Goal: Information Seeking & Learning: Learn about a topic

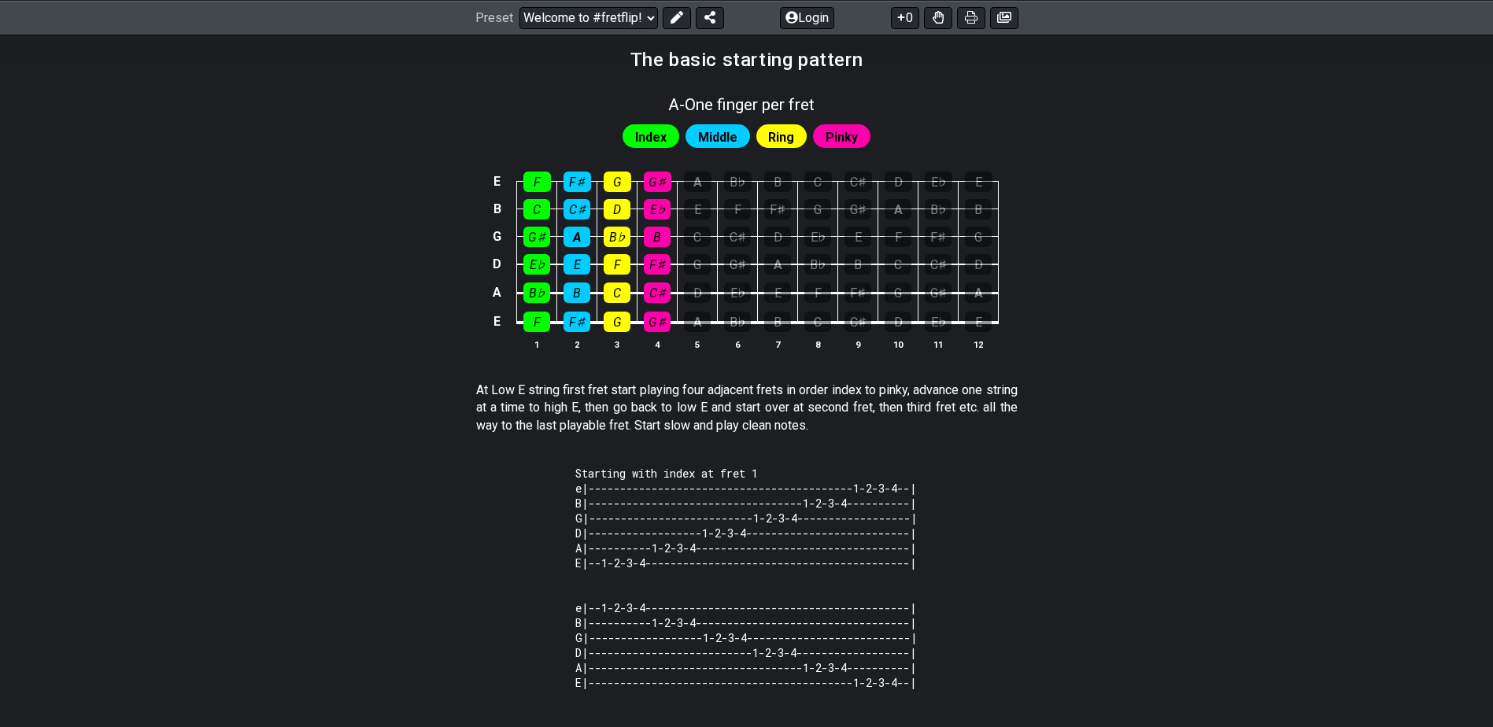
scroll to position [315, 0]
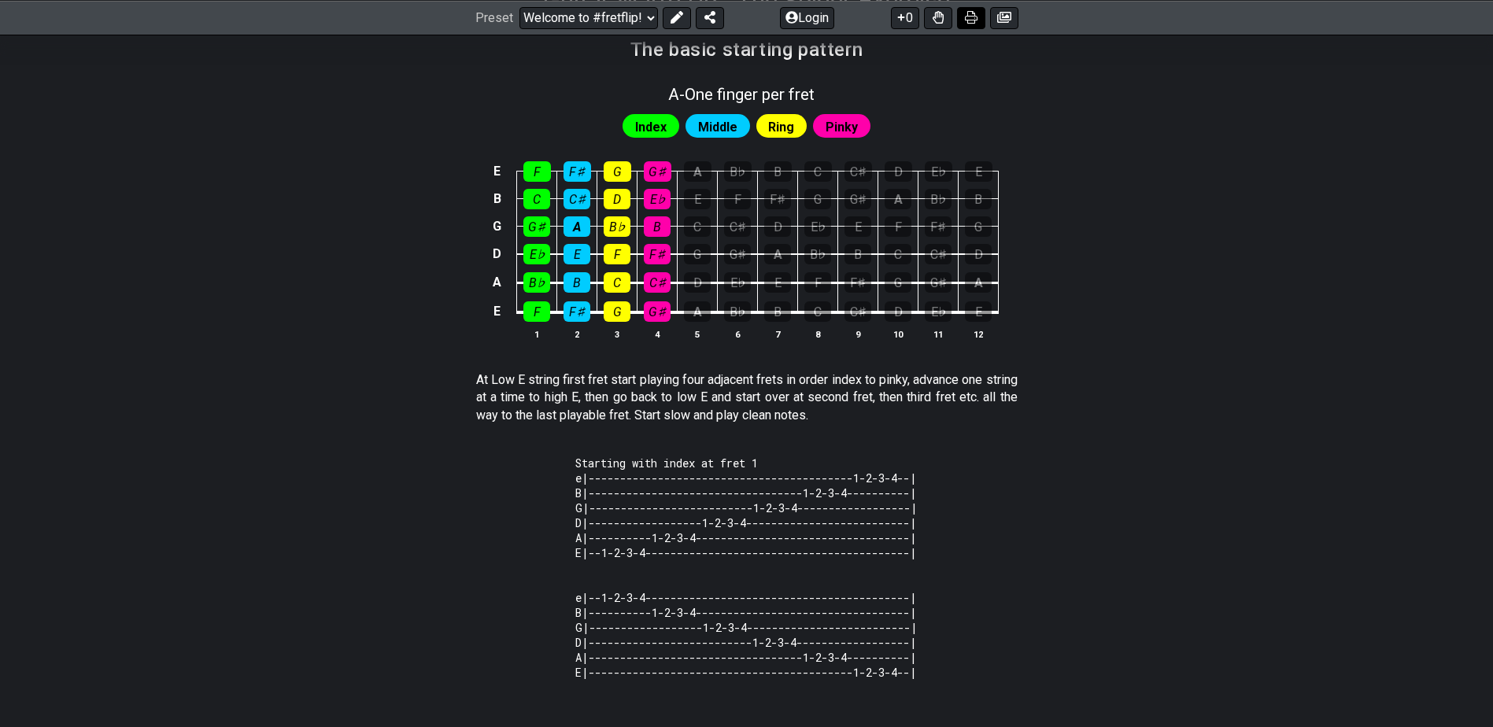
click at [975, 17] on icon at bounding box center [971, 17] width 13 height 13
click at [691, 172] on div "A" at bounding box center [698, 171] width 28 height 20
click at [700, 177] on div "A" at bounding box center [698, 171] width 28 height 20
click at [662, 175] on div "G♯" at bounding box center [658, 171] width 28 height 20
click at [663, 173] on div "G♯" at bounding box center [658, 171] width 28 height 20
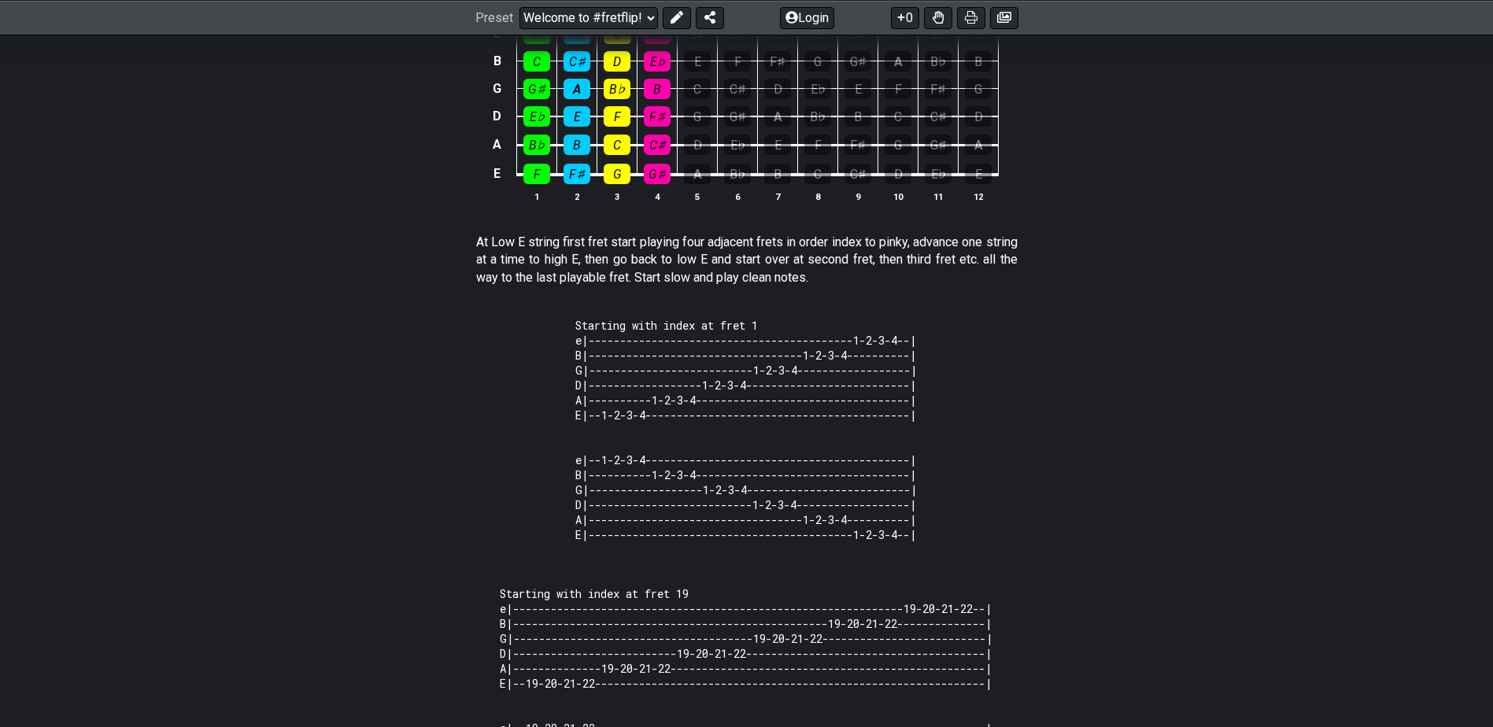
scroll to position [186, 0]
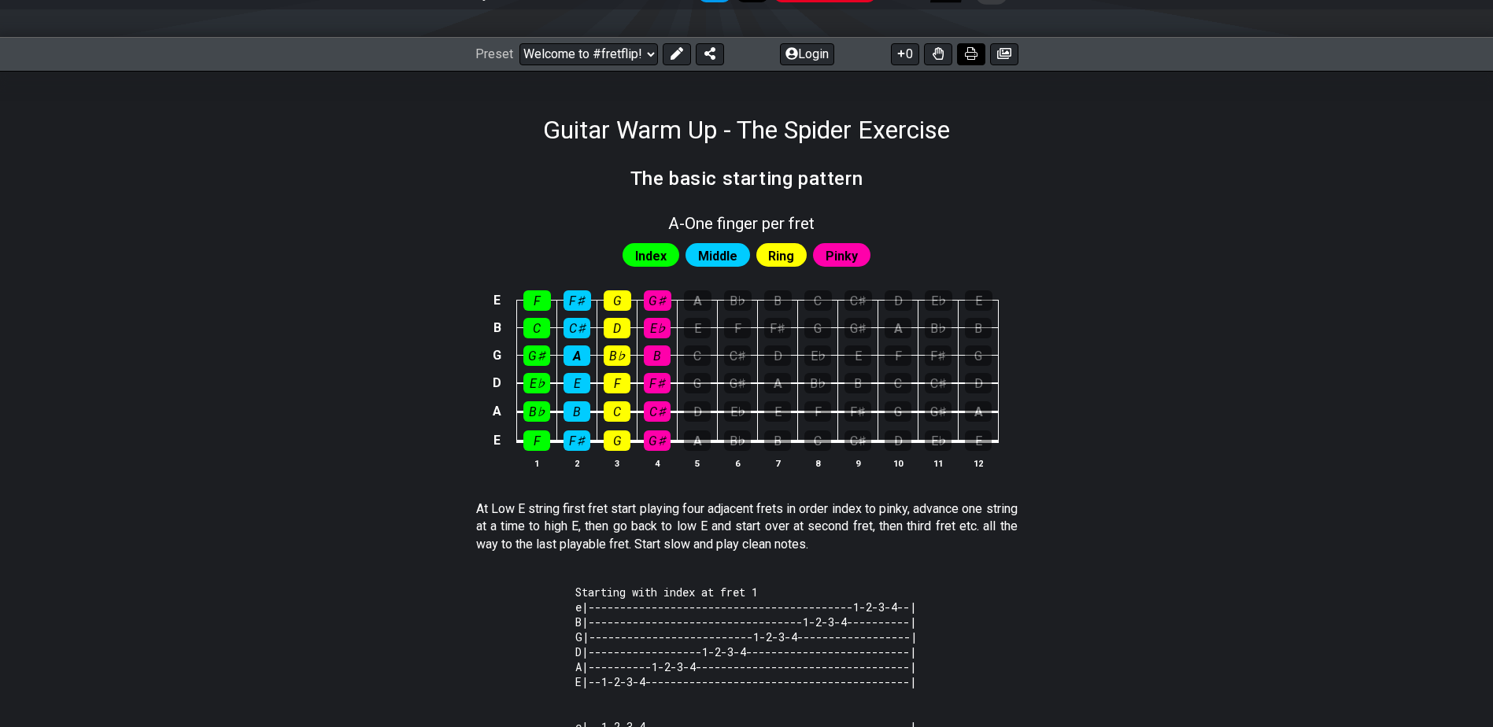
click at [974, 52] on icon at bounding box center [971, 53] width 13 height 13
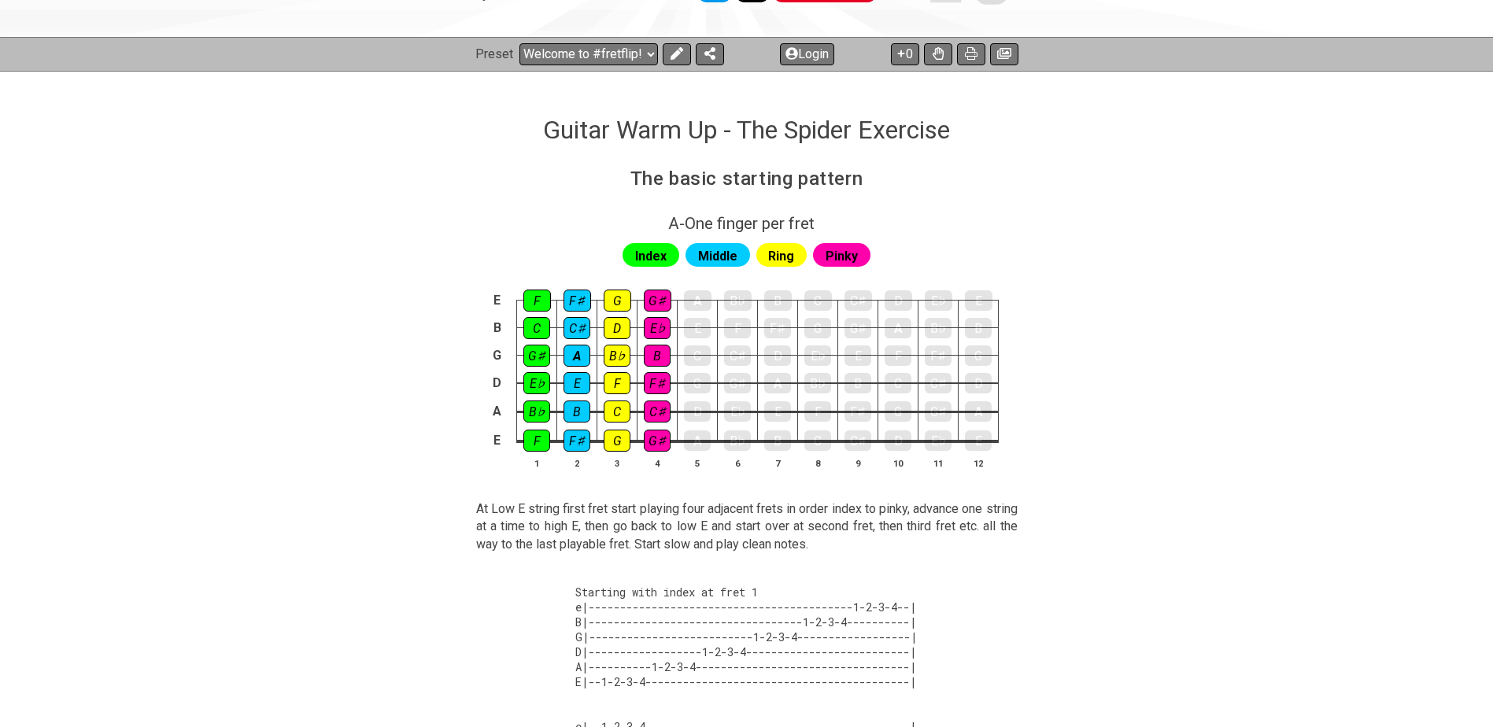
click at [1062, 270] on div "Index Middle Ring Pinky" at bounding box center [747, 251] width 1228 height 38
click at [1080, 232] on div "A - One finger per fret" at bounding box center [747, 219] width 1228 height 28
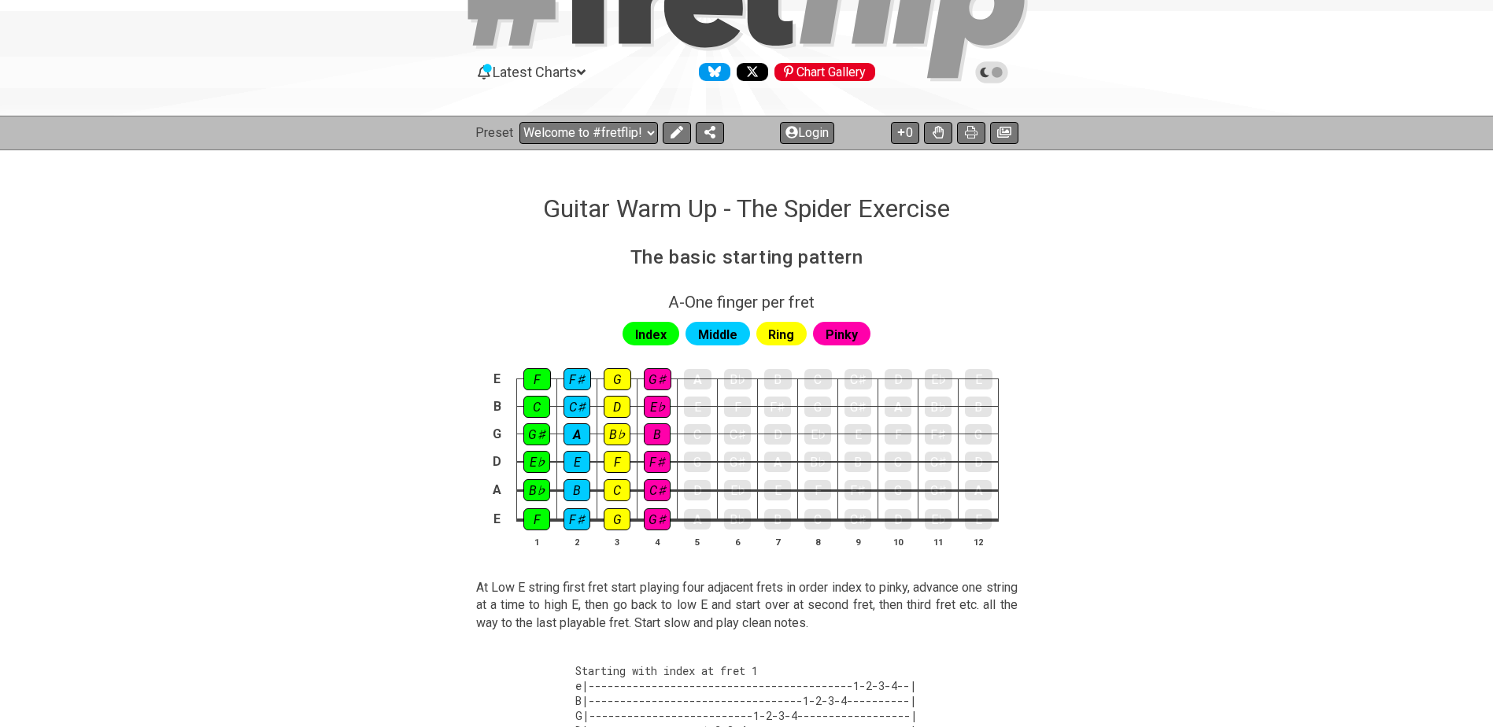
select select "A"
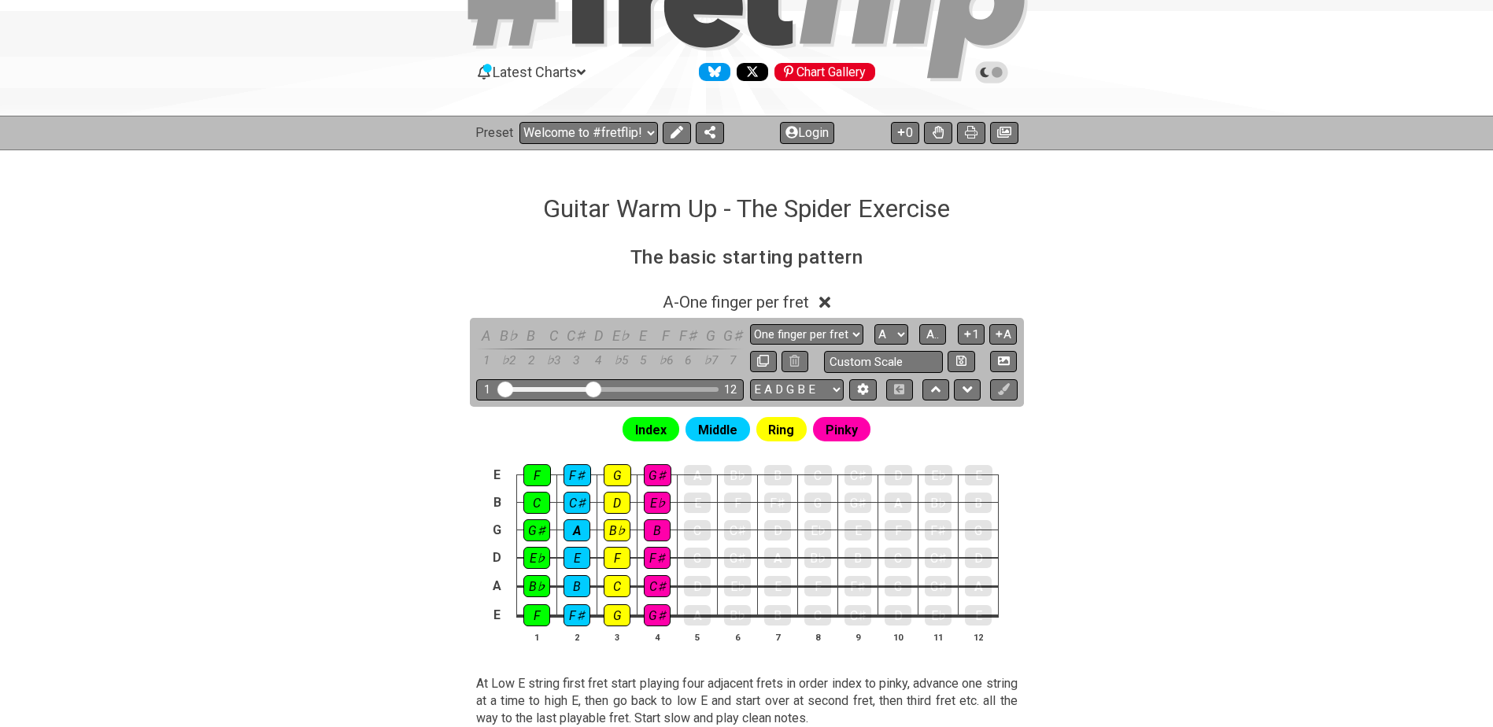
click at [1095, 244] on section "The basic starting pattern" at bounding box center [747, 262] width 1228 height 41
click at [882, 291] on div "A - One finger per fret" at bounding box center [747, 297] width 1228 height 29
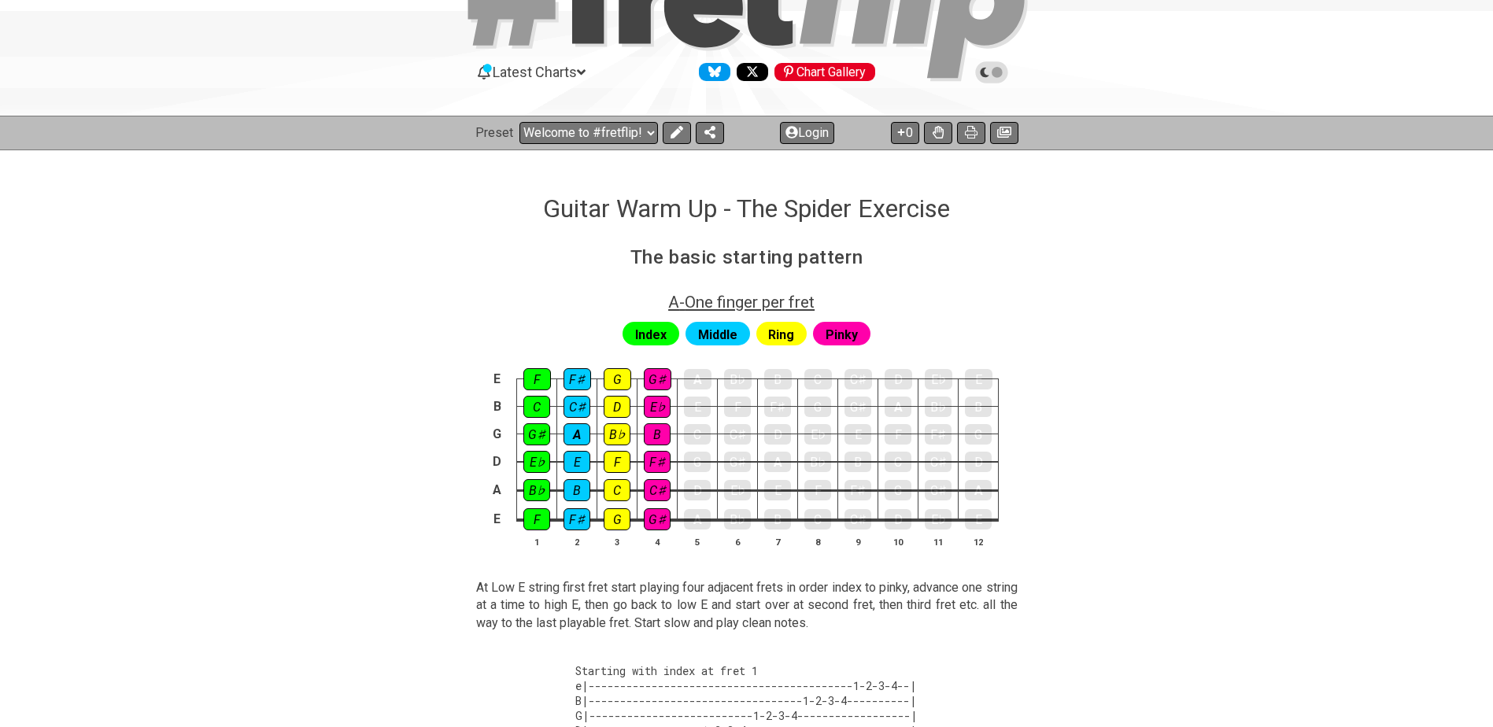
click at [759, 304] on span "A - One finger per fret" at bounding box center [741, 302] width 146 height 19
select select "A"
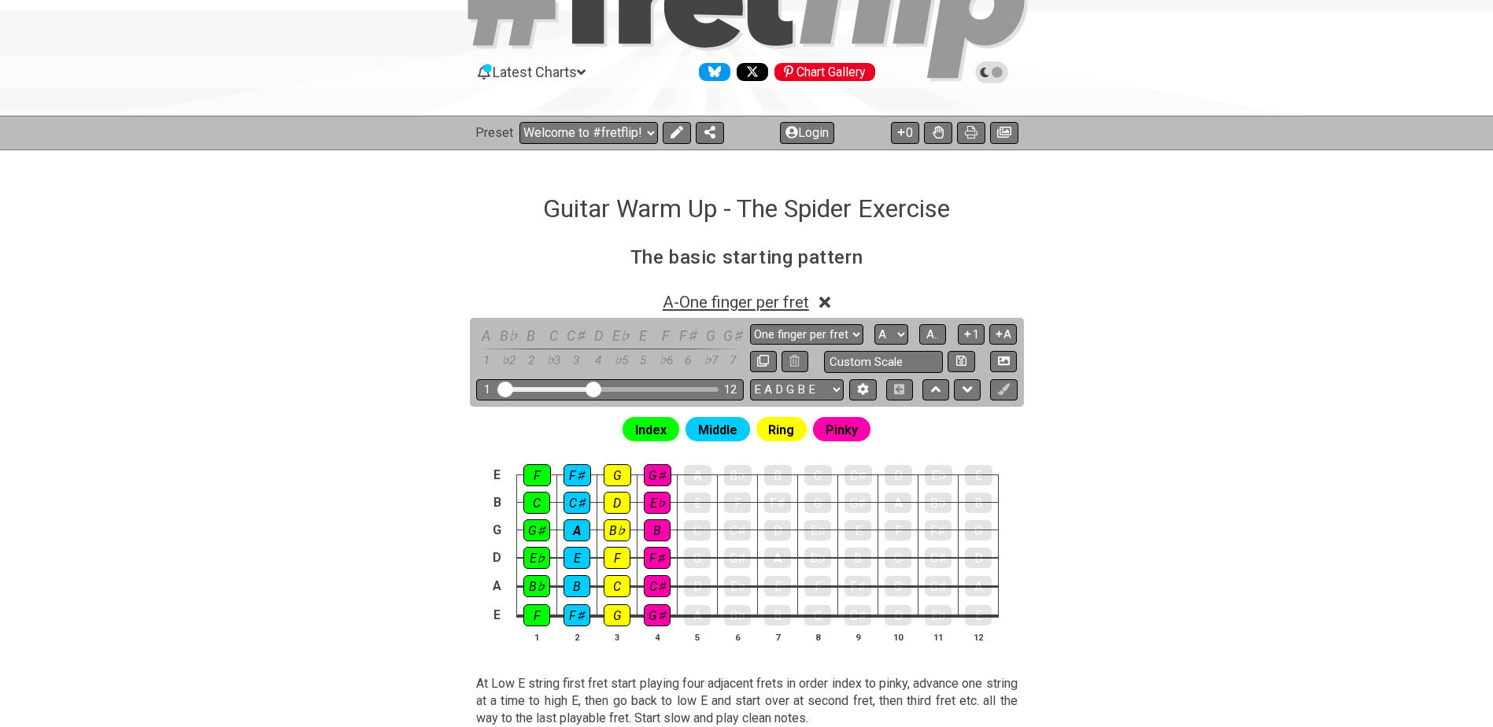
click at [791, 301] on span "A - One finger per fret" at bounding box center [736, 302] width 146 height 19
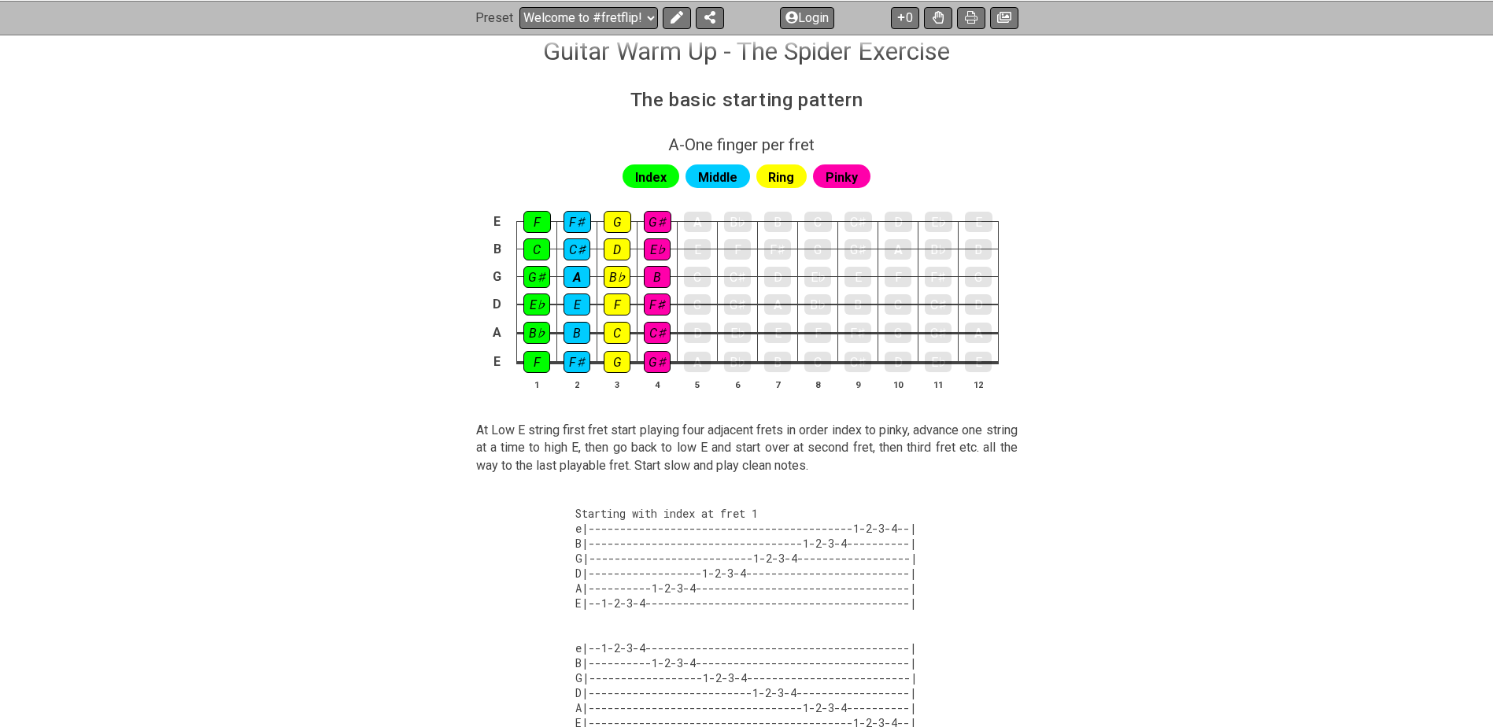
scroll to position [343, 0]
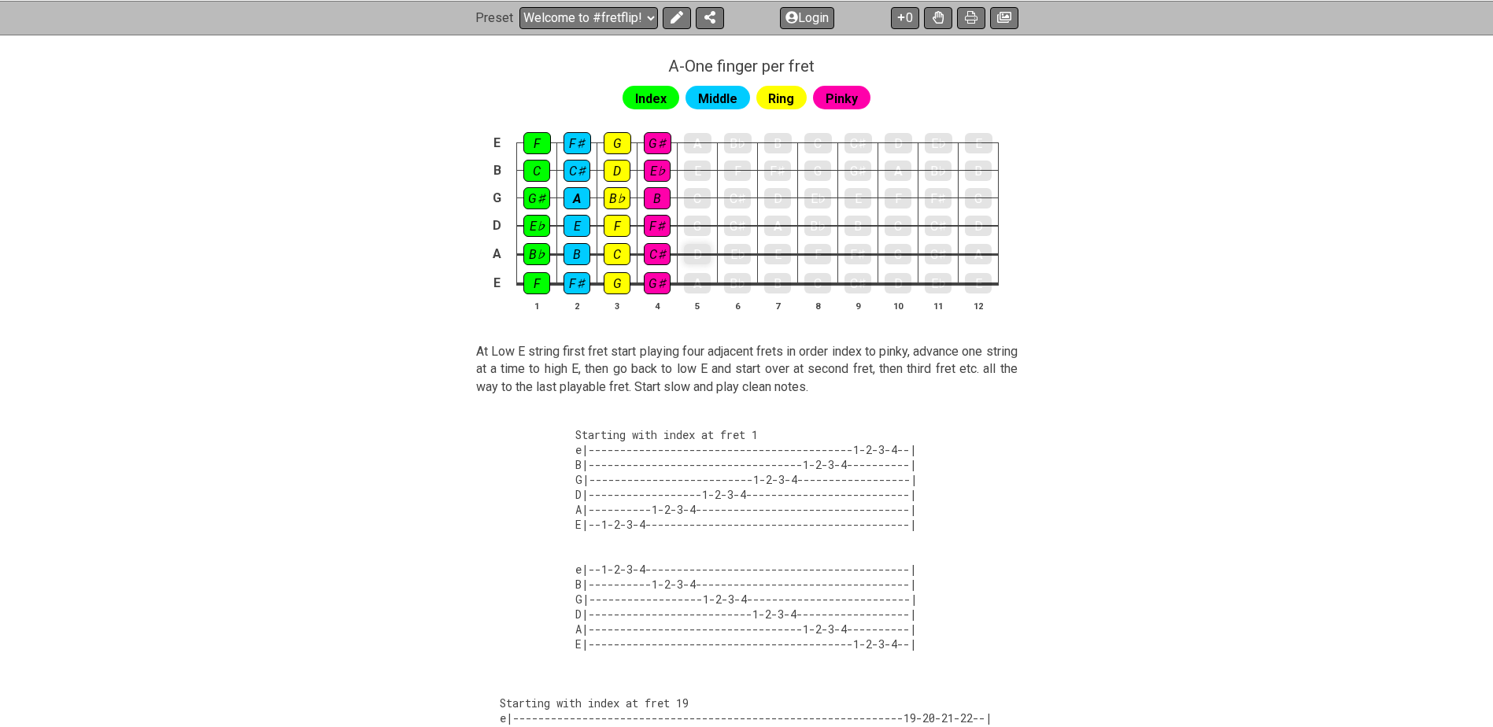
click at [696, 249] on div "D" at bounding box center [697, 254] width 27 height 20
click at [746, 250] on div "E♭" at bounding box center [737, 254] width 27 height 22
click at [792, 251] on td "E" at bounding box center [778, 240] width 40 height 29
click at [780, 253] on div "E" at bounding box center [777, 254] width 27 height 20
click at [822, 257] on div "F" at bounding box center [817, 254] width 27 height 22
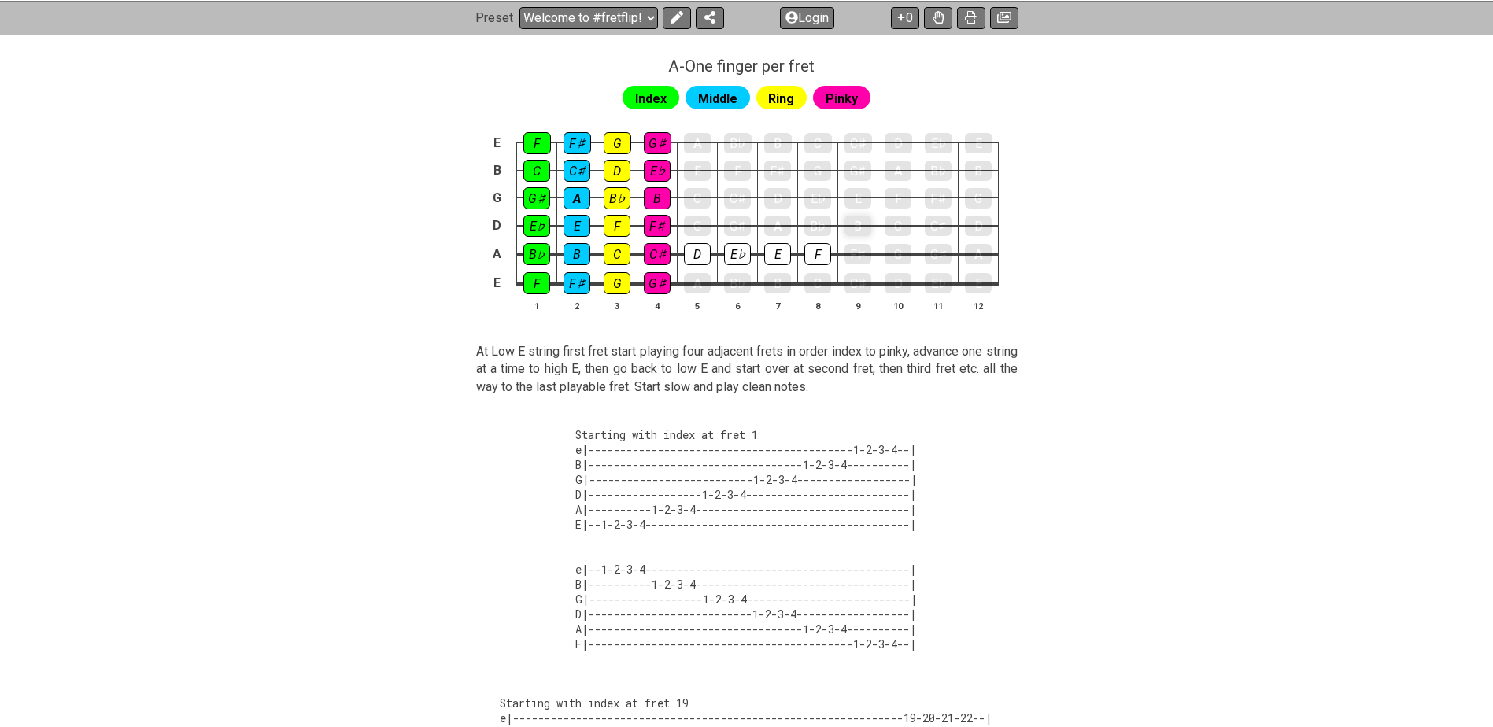
click at [855, 220] on div "B" at bounding box center [857, 226] width 27 height 20
click at [893, 220] on div "C" at bounding box center [897, 226] width 27 height 22
drag, startPoint x: 937, startPoint y: 223, endPoint x: 961, endPoint y: 223, distance: 23.6
click at [938, 223] on div "C♯" at bounding box center [938, 226] width 27 height 22
click at [971, 223] on div "D" at bounding box center [978, 226] width 27 height 22
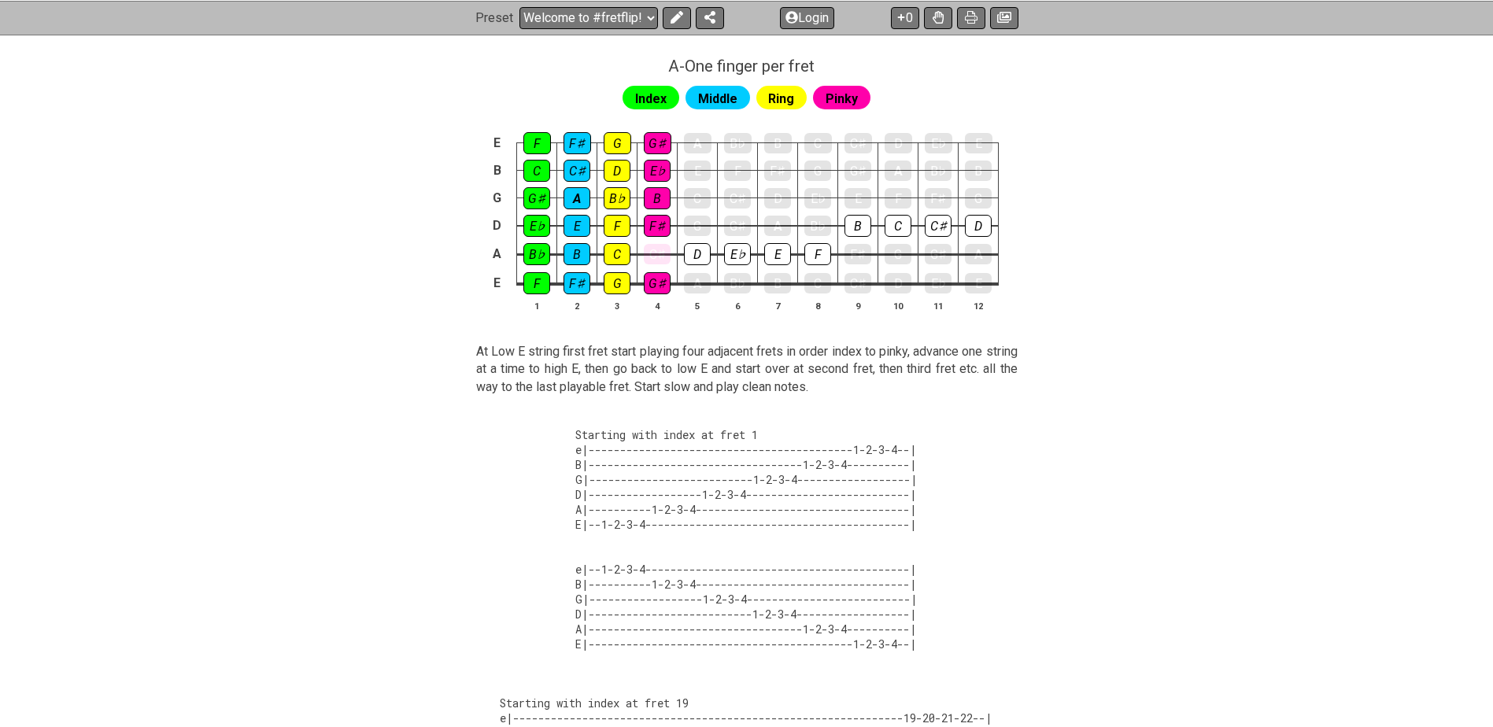
drag, startPoint x: 663, startPoint y: 253, endPoint x: 638, endPoint y: 254, distance: 25.2
click at [662, 253] on div "C♯" at bounding box center [657, 254] width 27 height 20
click at [655, 253] on div "C♯" at bounding box center [657, 254] width 27 height 22
click at [692, 251] on div "D" at bounding box center [697, 254] width 27 height 20
click at [695, 251] on div "D" at bounding box center [697, 254] width 27 height 22
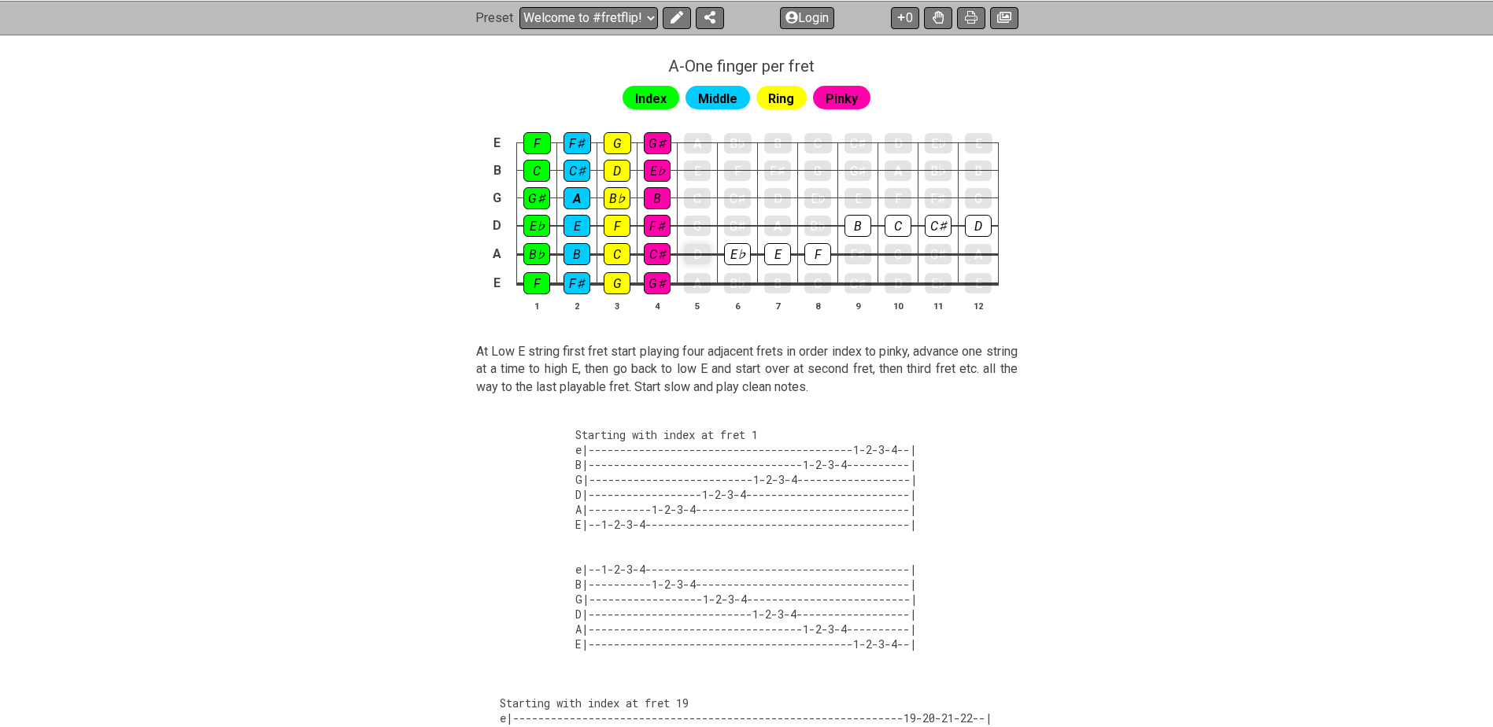
click at [688, 252] on div "D" at bounding box center [697, 254] width 27 height 20
click at [735, 252] on div "E♭" at bounding box center [737, 254] width 27 height 22
click at [784, 250] on div "E" at bounding box center [777, 254] width 27 height 20
click at [828, 255] on div "F" at bounding box center [817, 254] width 27 height 22
click at [870, 222] on div "B" at bounding box center [857, 226] width 27 height 20
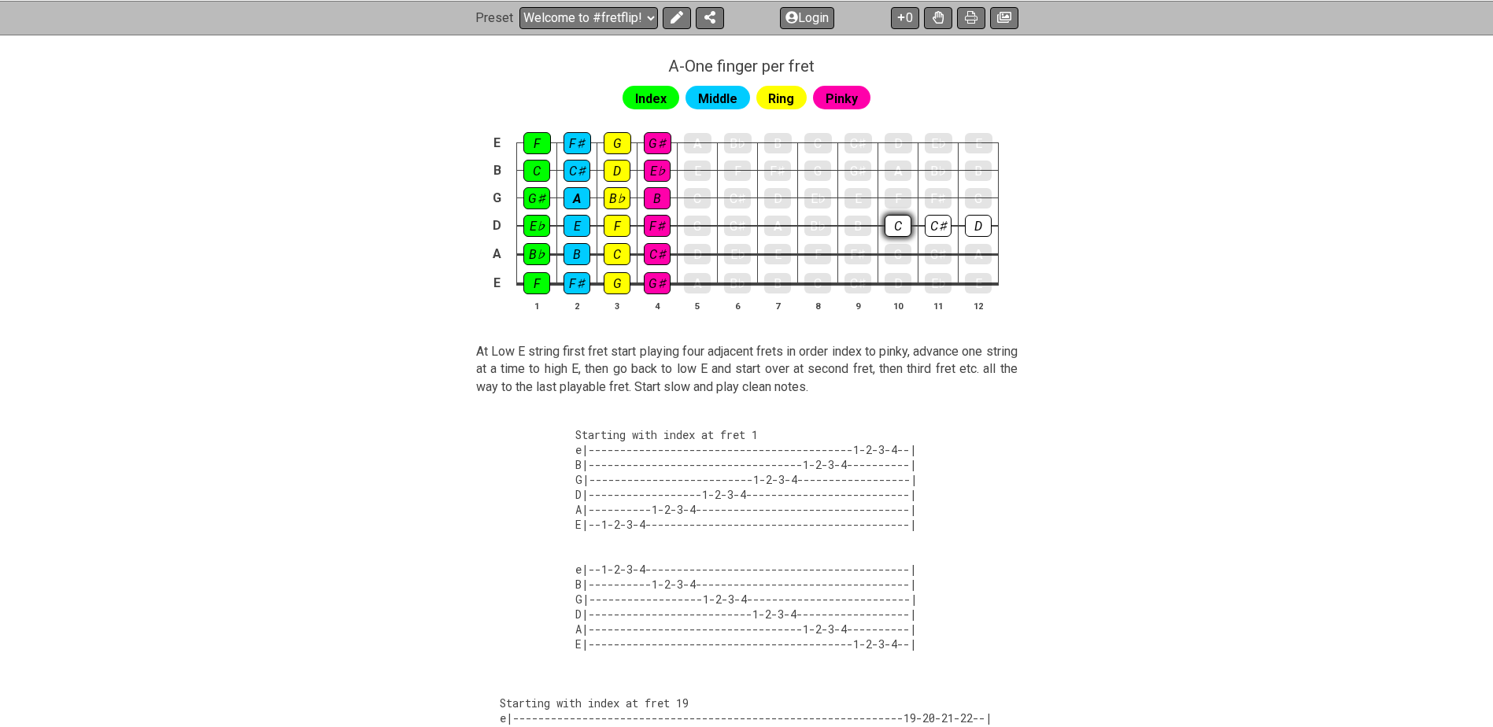
click at [899, 226] on div "C" at bounding box center [897, 226] width 27 height 22
click at [938, 226] on div "C♯" at bounding box center [938, 226] width 27 height 22
click at [980, 228] on div "D" at bounding box center [978, 226] width 27 height 20
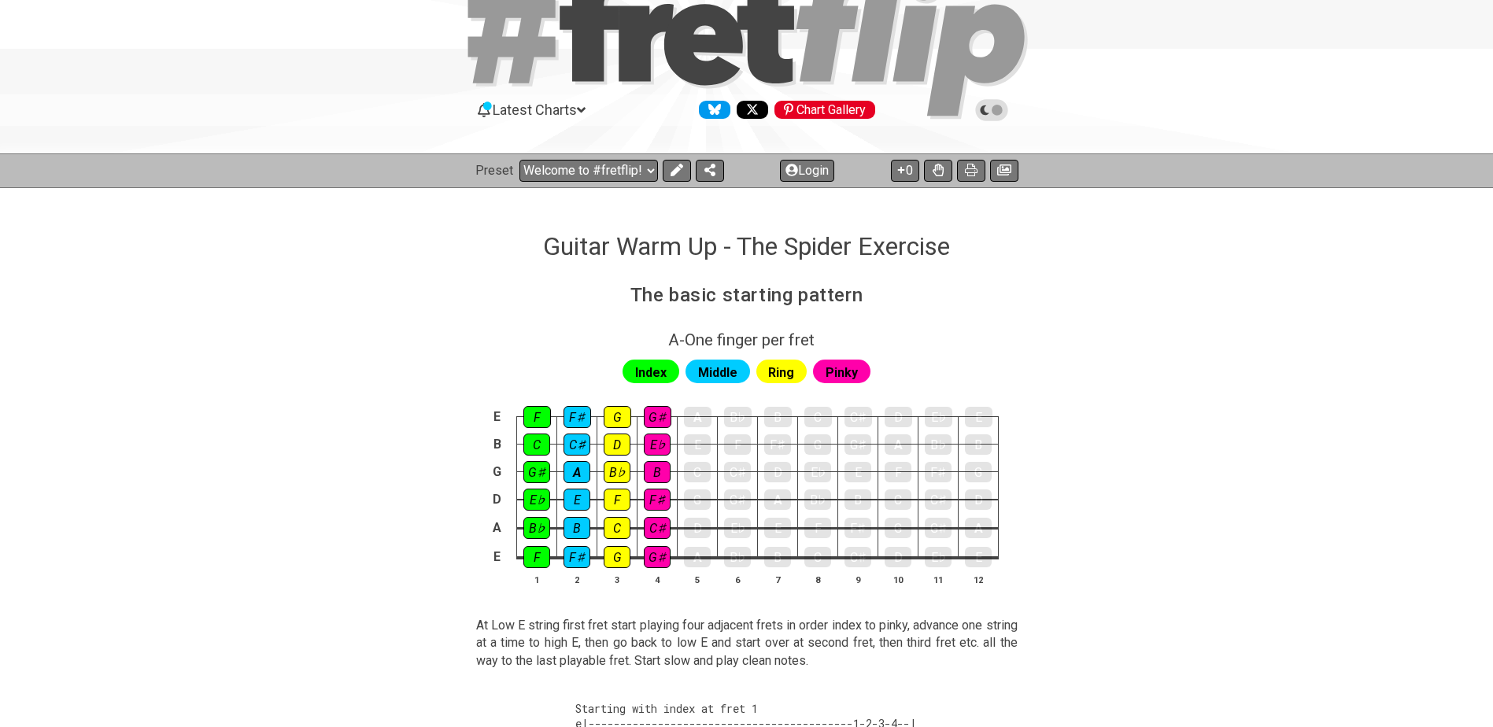
scroll to position [0, 0]
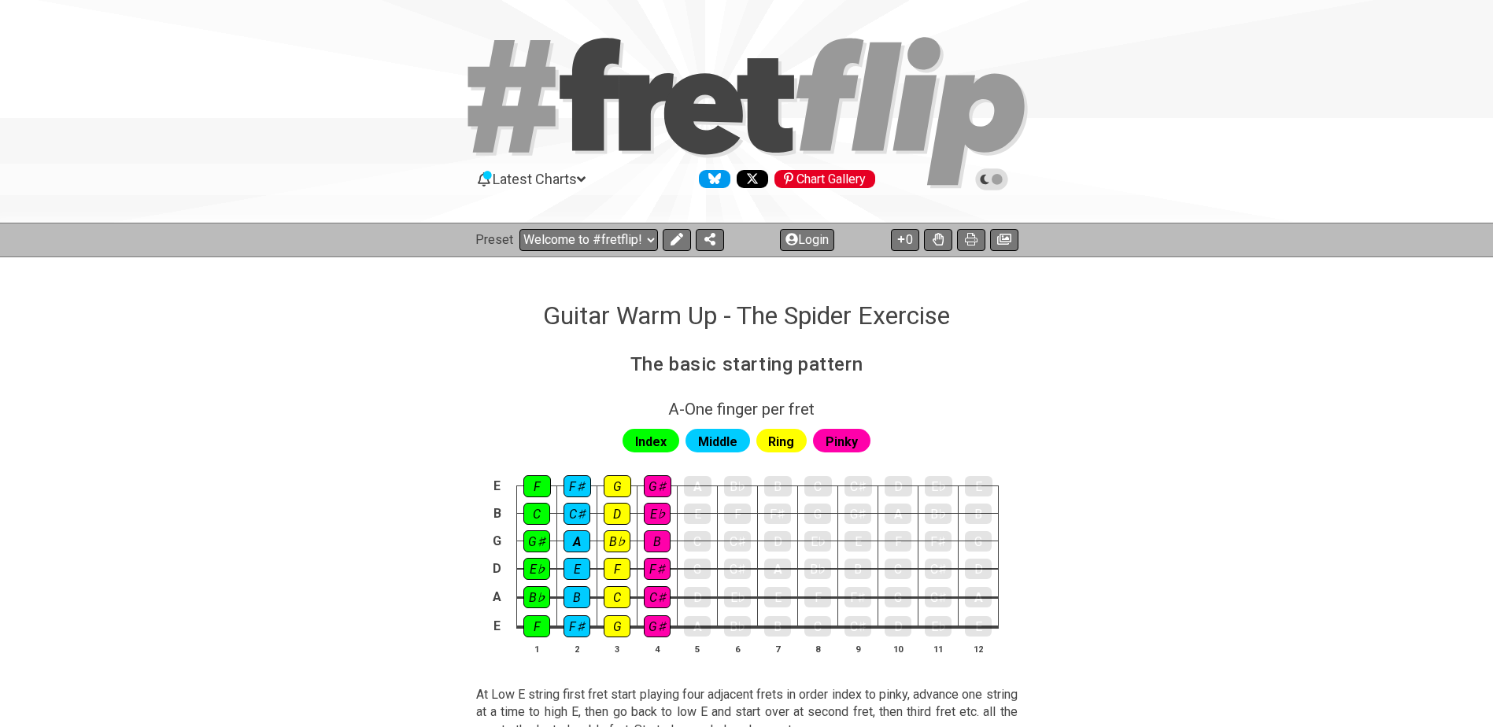
click at [564, 173] on span "Latest Charts" at bounding box center [535, 179] width 84 height 17
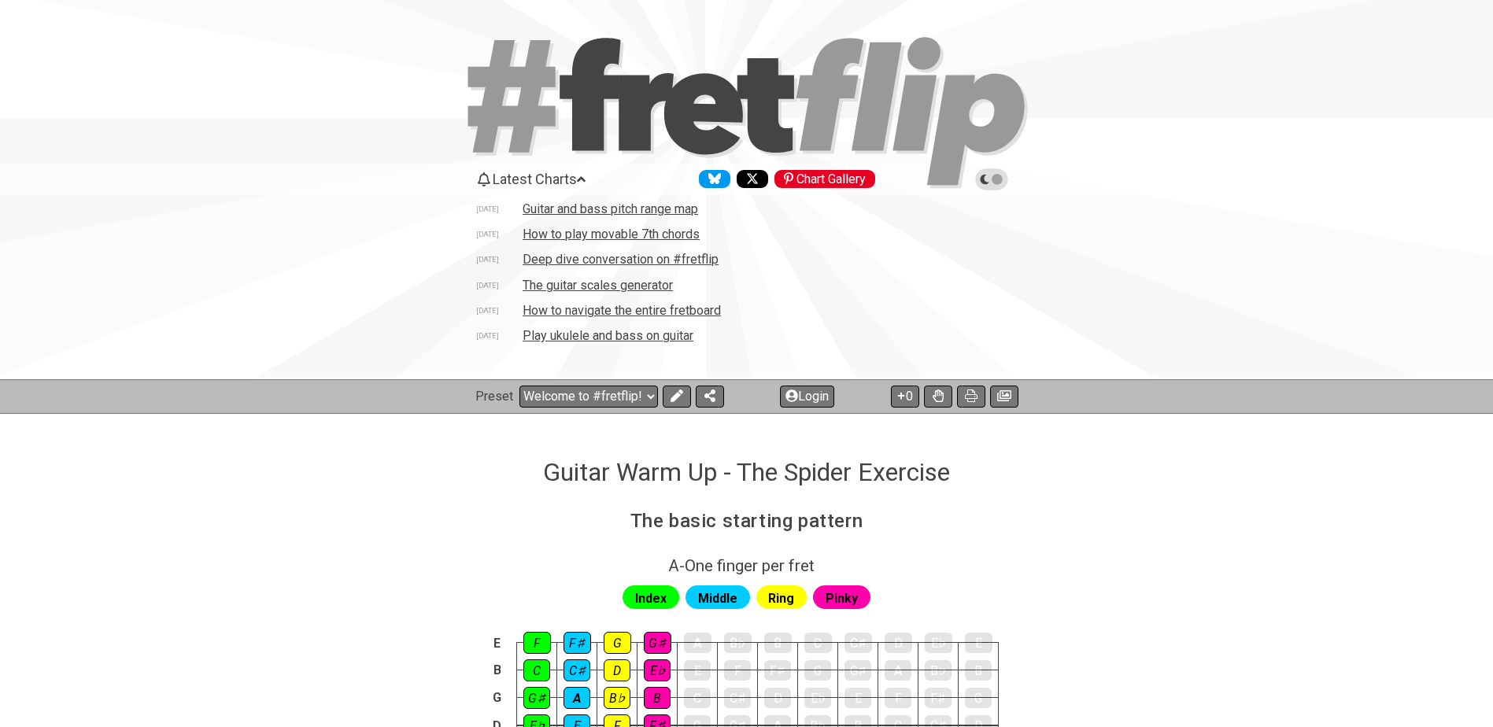
click at [714, 129] on icon at bounding box center [702, 113] width 79 height 81
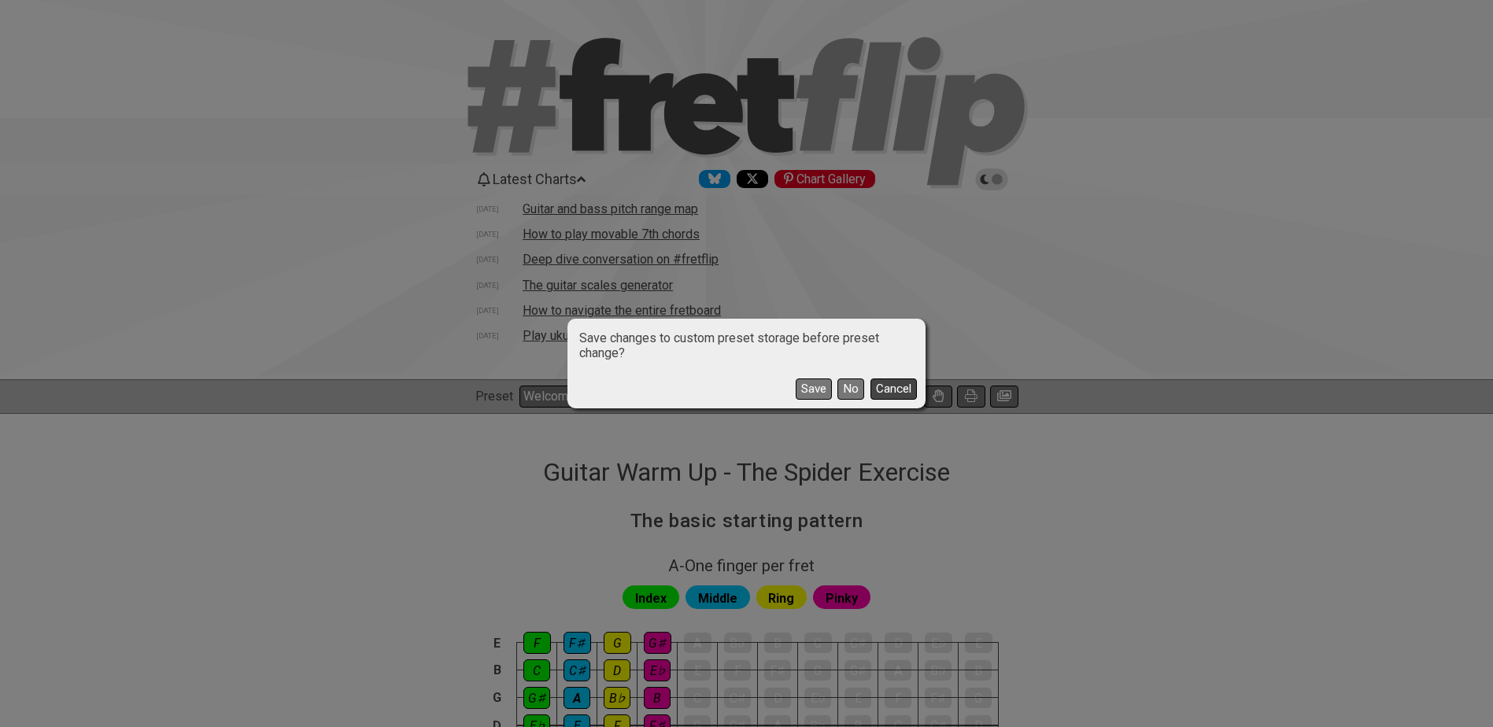
click at [893, 392] on button "Cancel" at bounding box center [893, 388] width 46 height 21
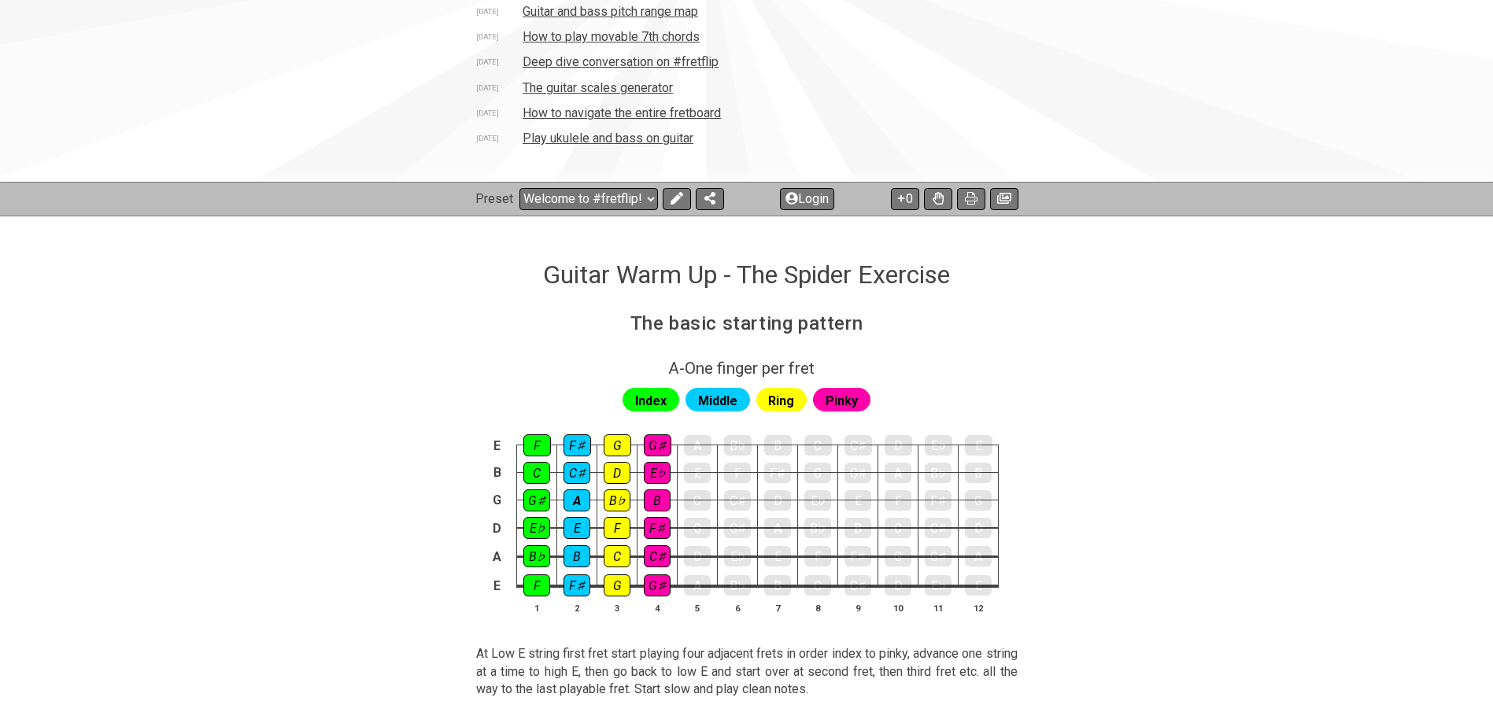
scroll to position [236, 0]
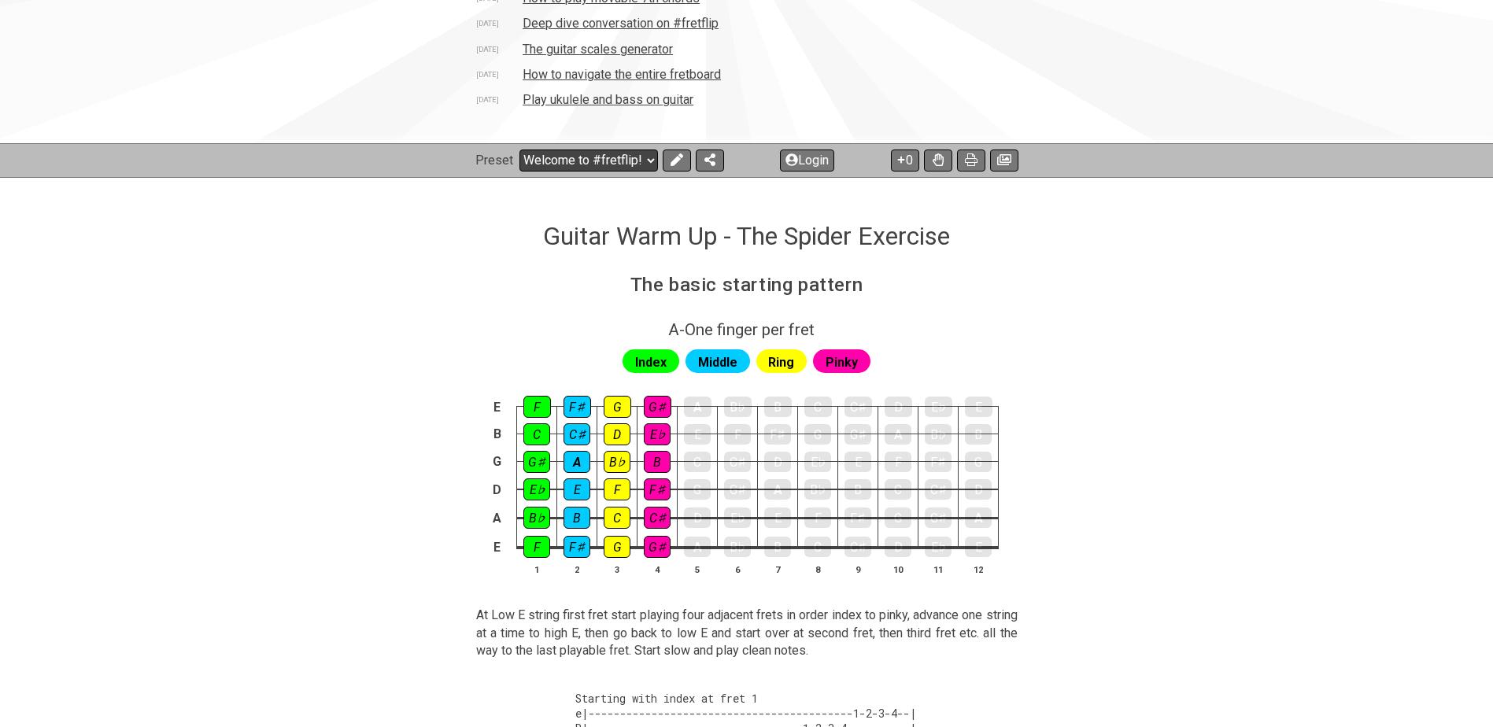
click at [600, 161] on select "Welcome to #fretflip! Initial Preset Custom Preset Minor Pentatonic Major Penta…" at bounding box center [588, 161] width 138 height 22
click at [519, 150] on select "Welcome to #fretflip! Initial Preset Custom Preset Minor Pentatonic Major Penta…" at bounding box center [588, 161] width 138 height 22
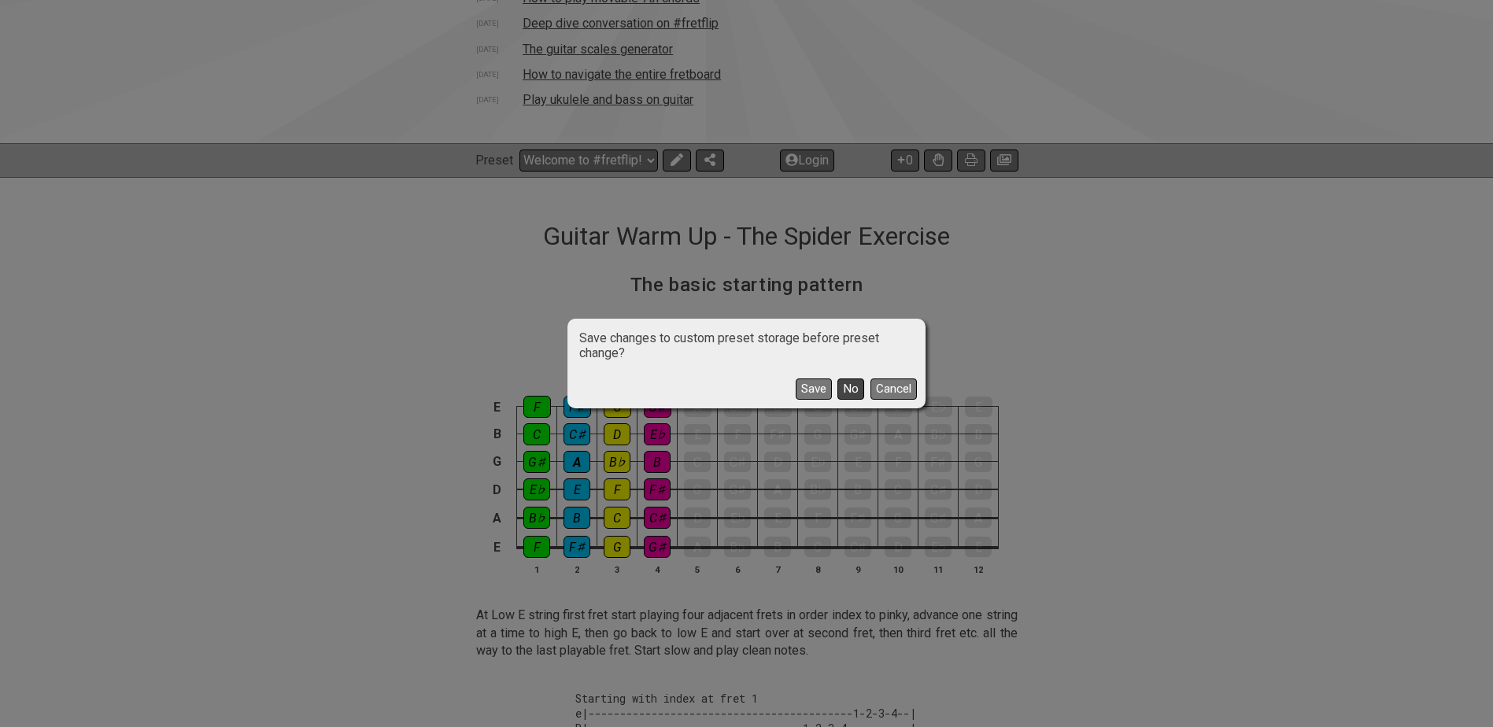
click at [851, 390] on button "No" at bounding box center [850, 388] width 27 height 21
select select "/common-guitar-chords"
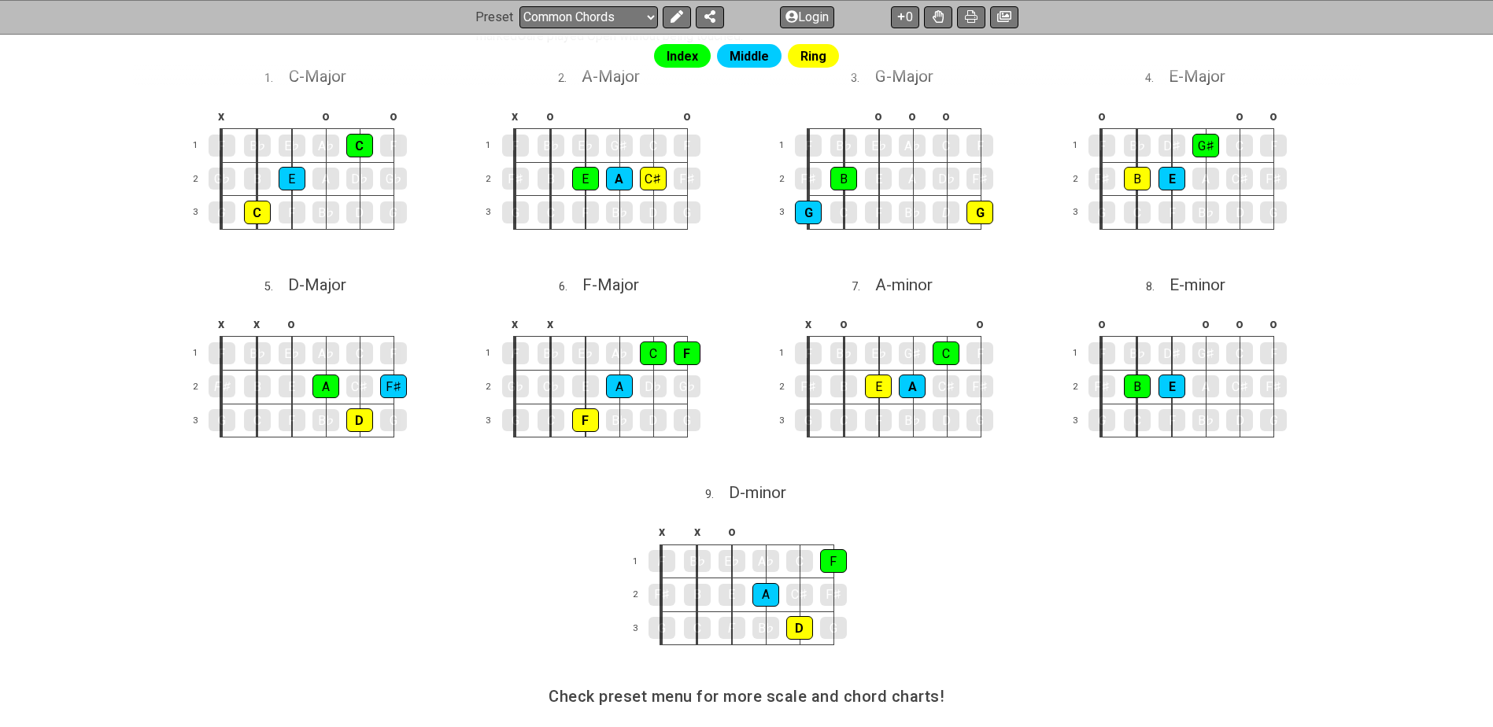
scroll to position [522, 0]
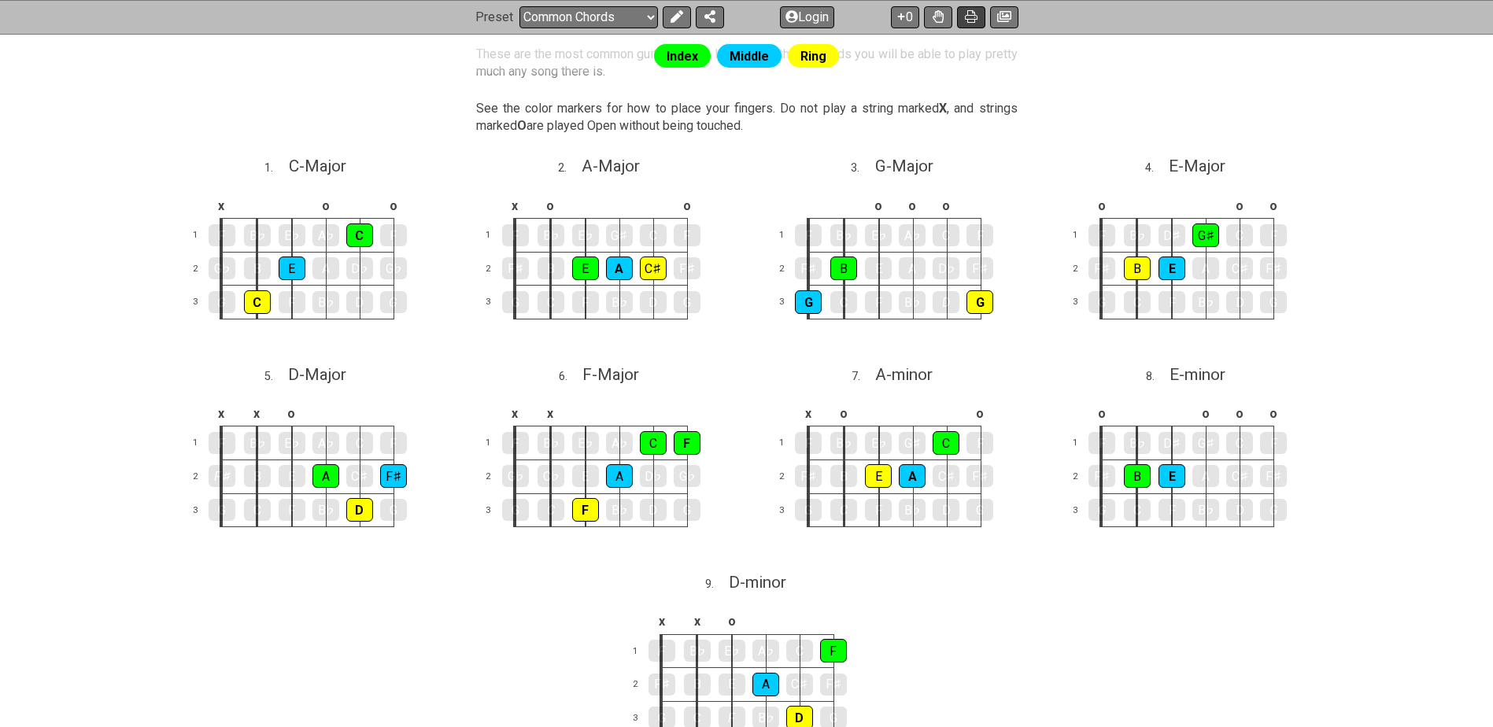
click at [973, 18] on icon at bounding box center [971, 17] width 13 height 13
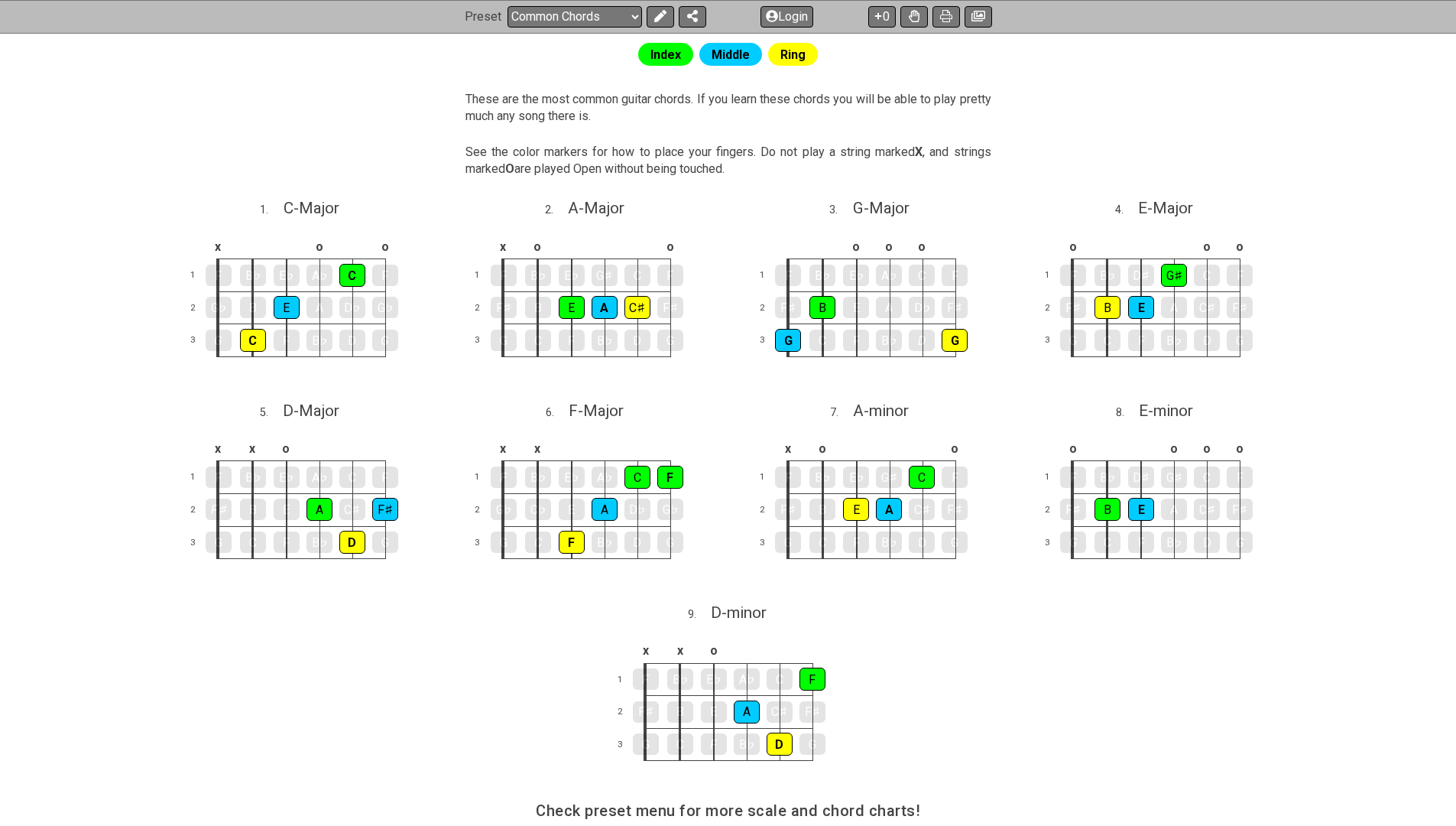
scroll to position [434, 0]
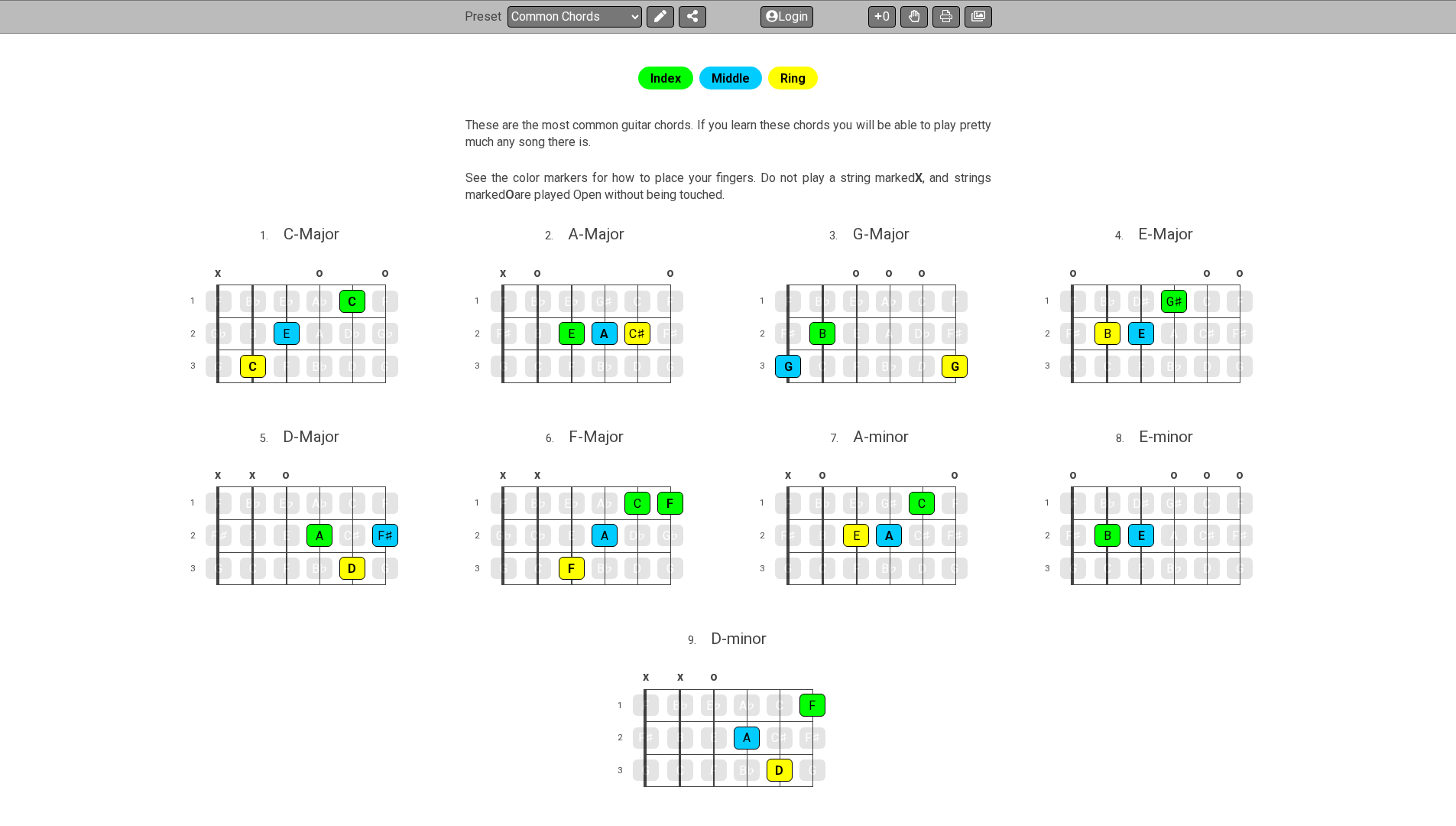
click at [1339, 272] on div "Index Middle Ring These are the most common guitar chords. If you learn these c…" at bounding box center [728, 490] width 1456 height 903
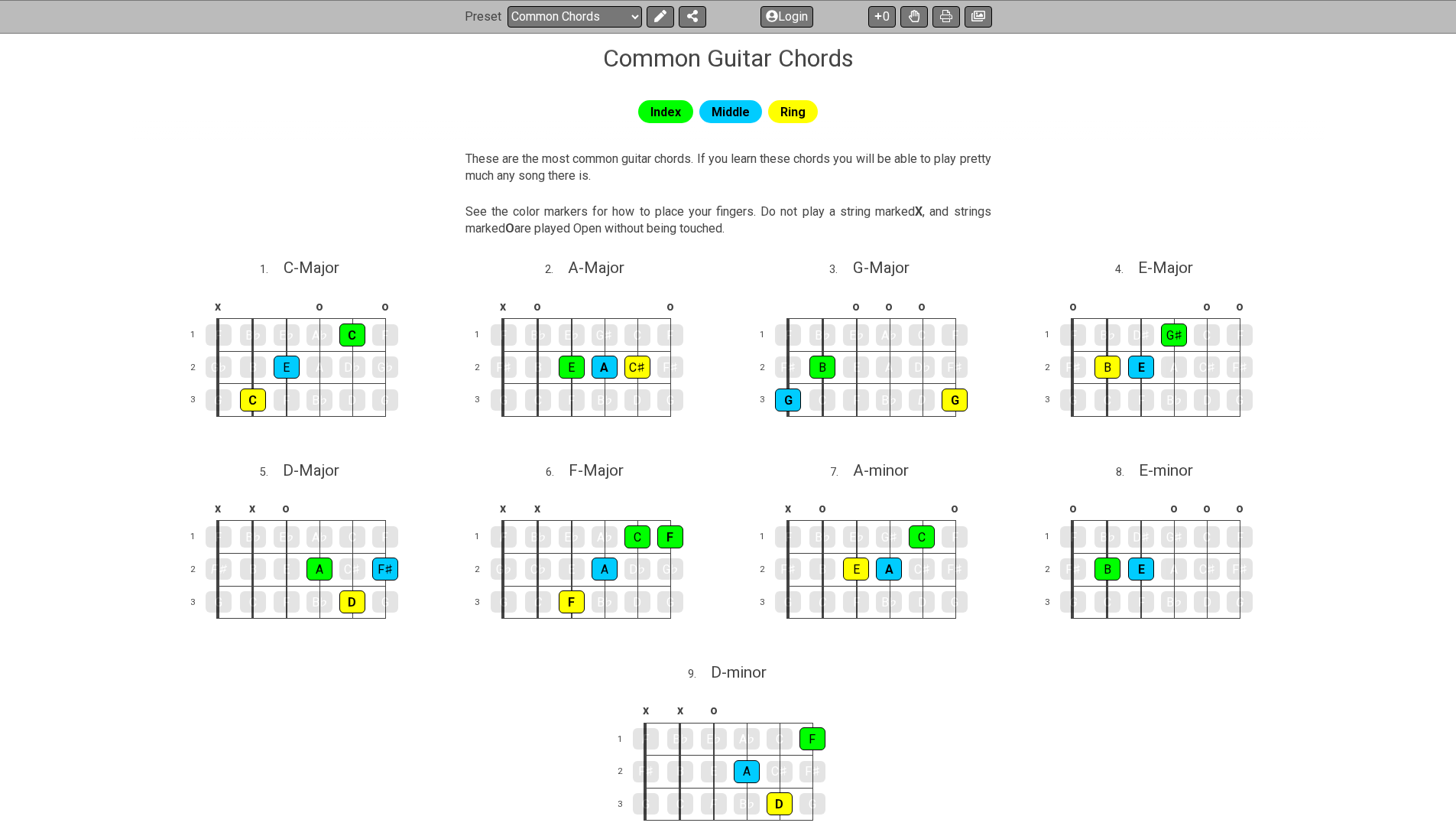
scroll to position [403, 0]
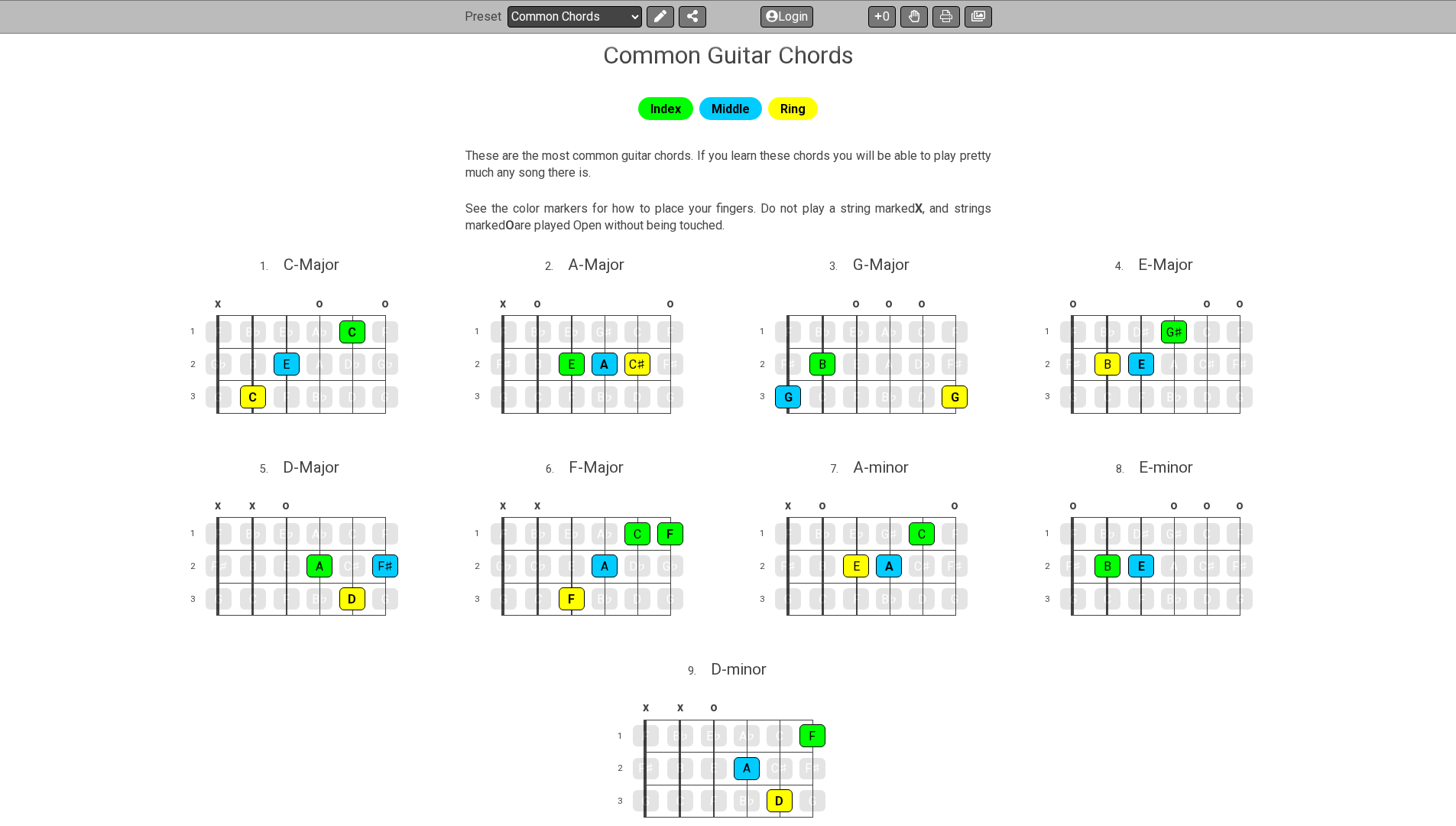
click at [625, 14] on select "Welcome to #fretflip! Initial Preset Custom Preset Minor Pentatonic Major Penta…" at bounding box center [574, 17] width 134 height 21
click at [507, 27] on select "Welcome to #fretflip! Initial Preset Custom Preset Minor Pentatonic Major Penta…" at bounding box center [574, 17] width 134 height 21
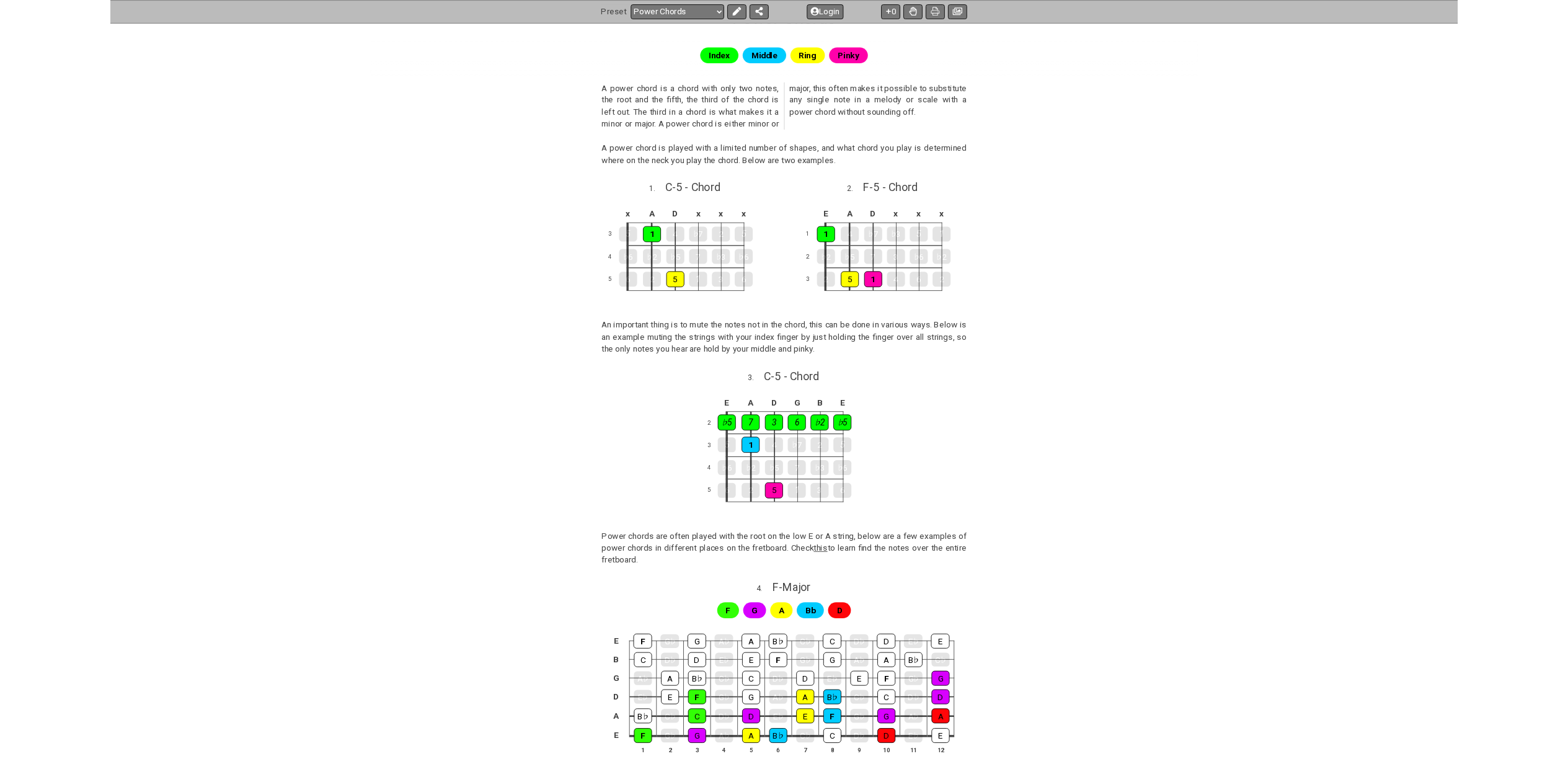
scroll to position [357, 0]
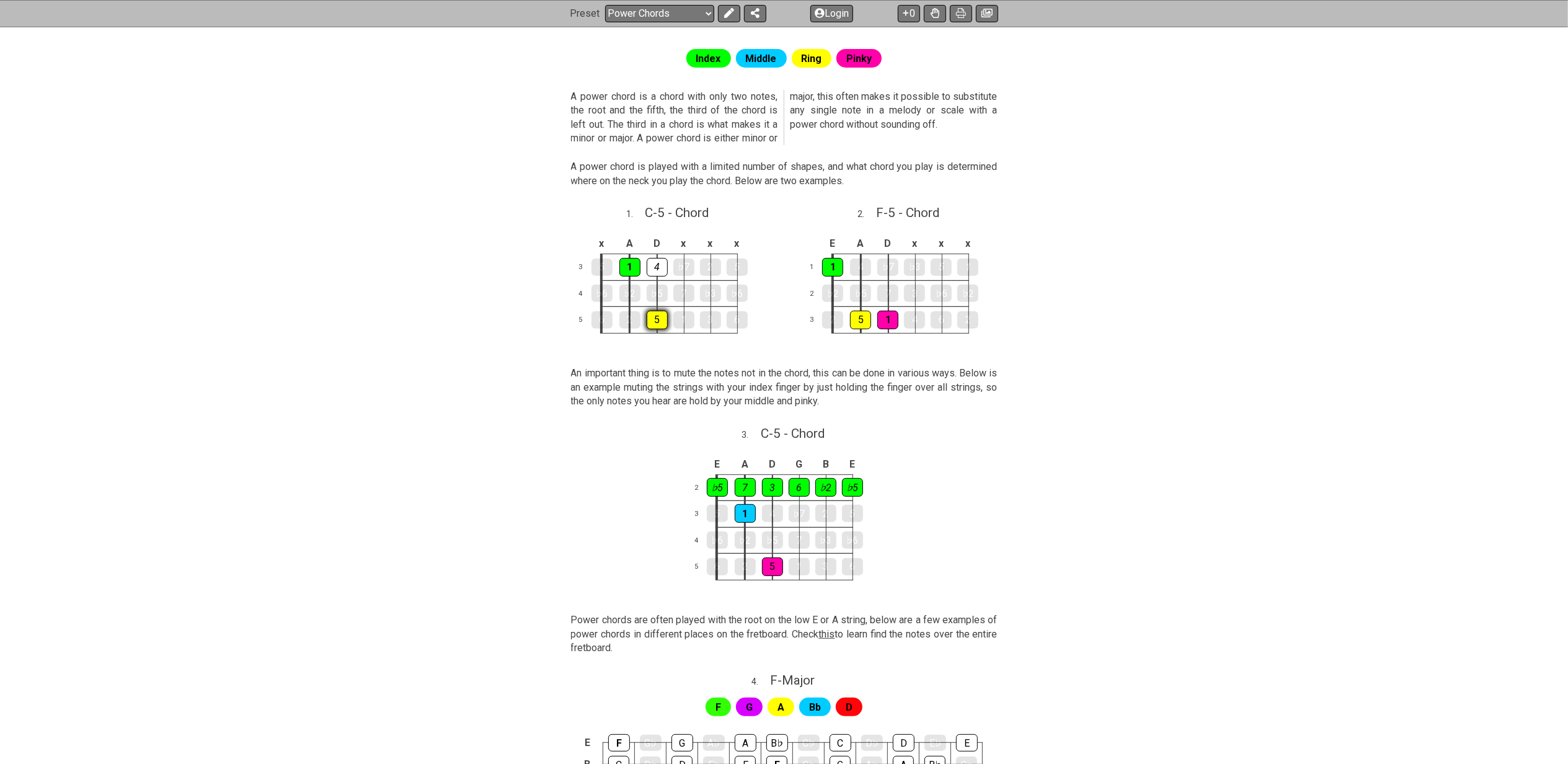
click at [657, 316] on div "5" at bounding box center [657, 320] width 21 height 19
click at [660, 322] on div "5" at bounding box center [657, 320] width 21 height 19
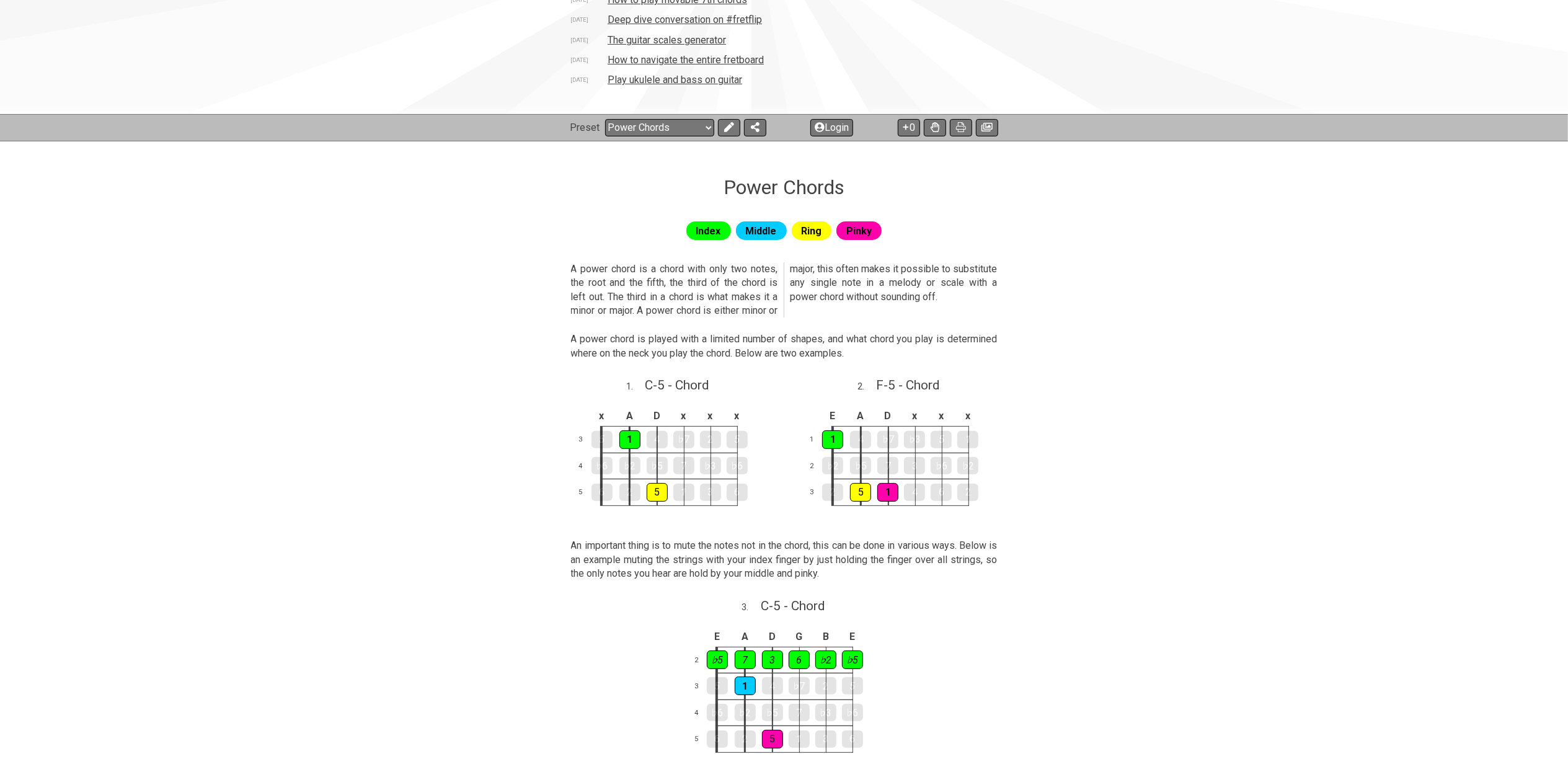
scroll to position [268, 0]
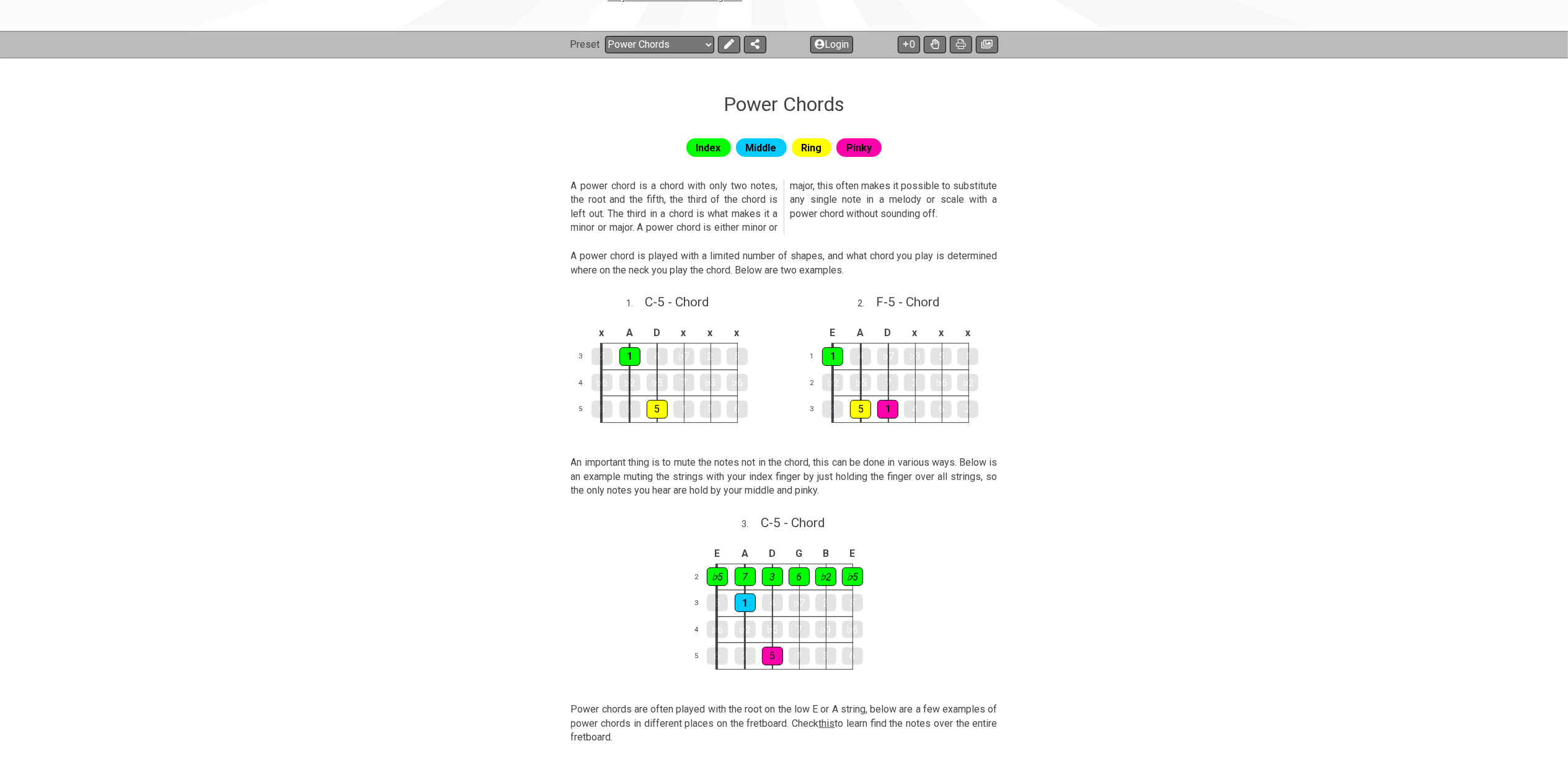
drag, startPoint x: 253, startPoint y: 184, endPoint x: 262, endPoint y: 184, distance: 9.0
click at [422, 241] on section "A power chord is a chord with only two notes, the root and the fifth, the third…" at bounding box center [785, 210] width 968 height 71
click at [698, 43] on select "Welcome to #fretflip! Initial Preset Custom Preset Minor Pentatonic Major Penta…" at bounding box center [660, 45] width 109 height 17
click at [605, 36] on select "Welcome to #fretflip! Initial Preset Custom Preset Minor Pentatonic Major Penta…" at bounding box center [660, 45] width 109 height 17
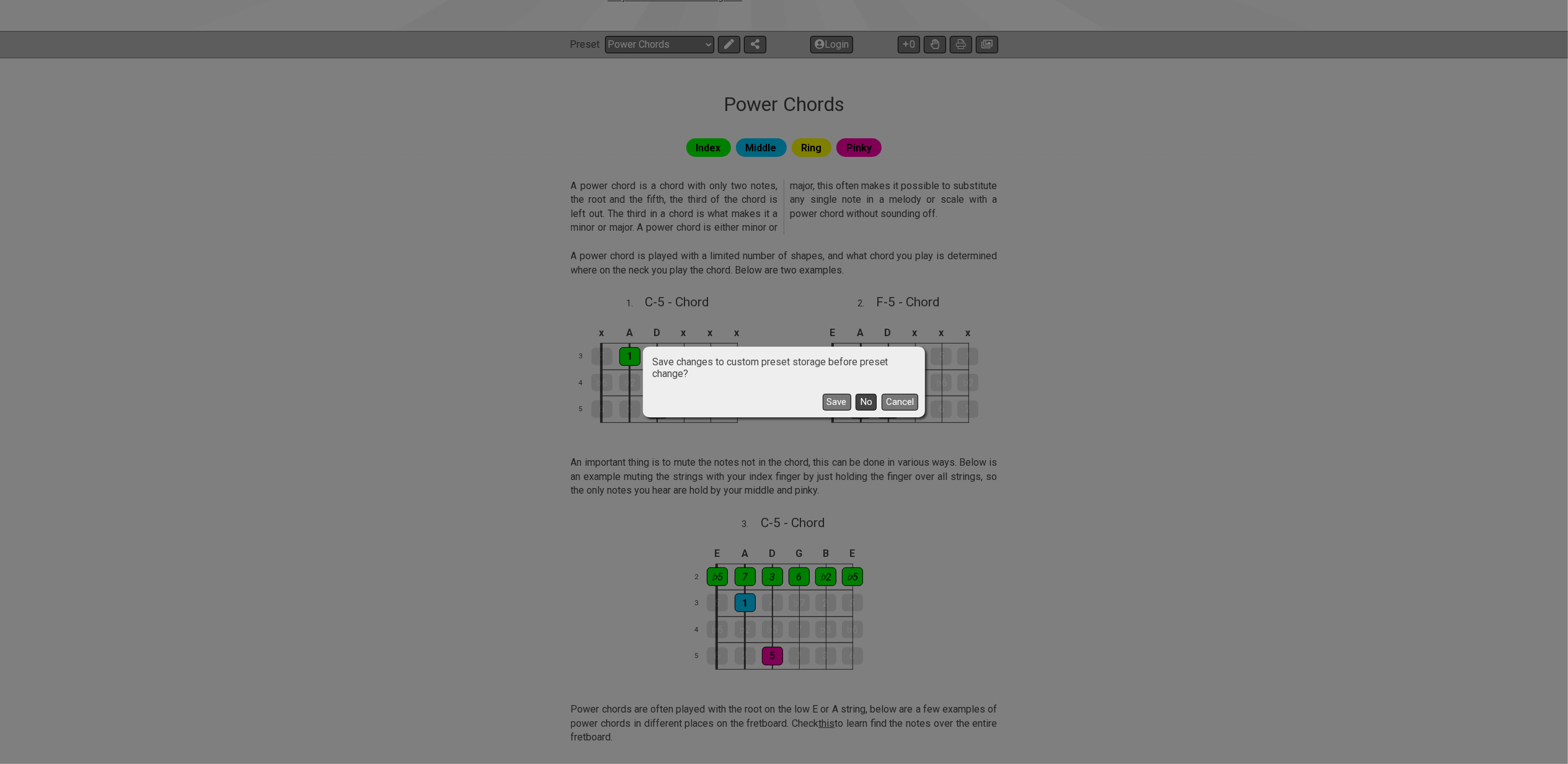
click at [871, 404] on button "No" at bounding box center [866, 402] width 21 height 17
select select "/welcome"
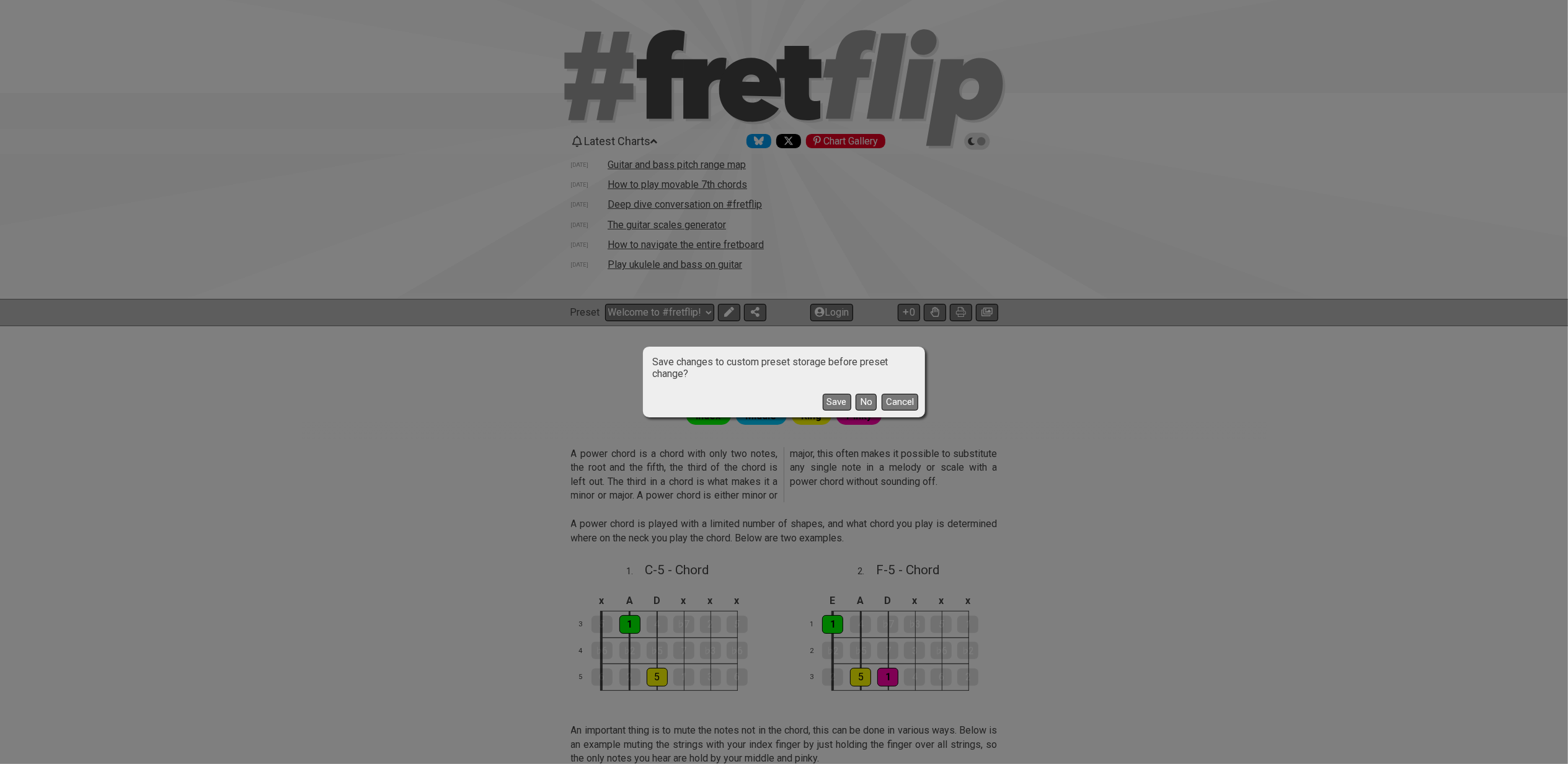
select select "C"
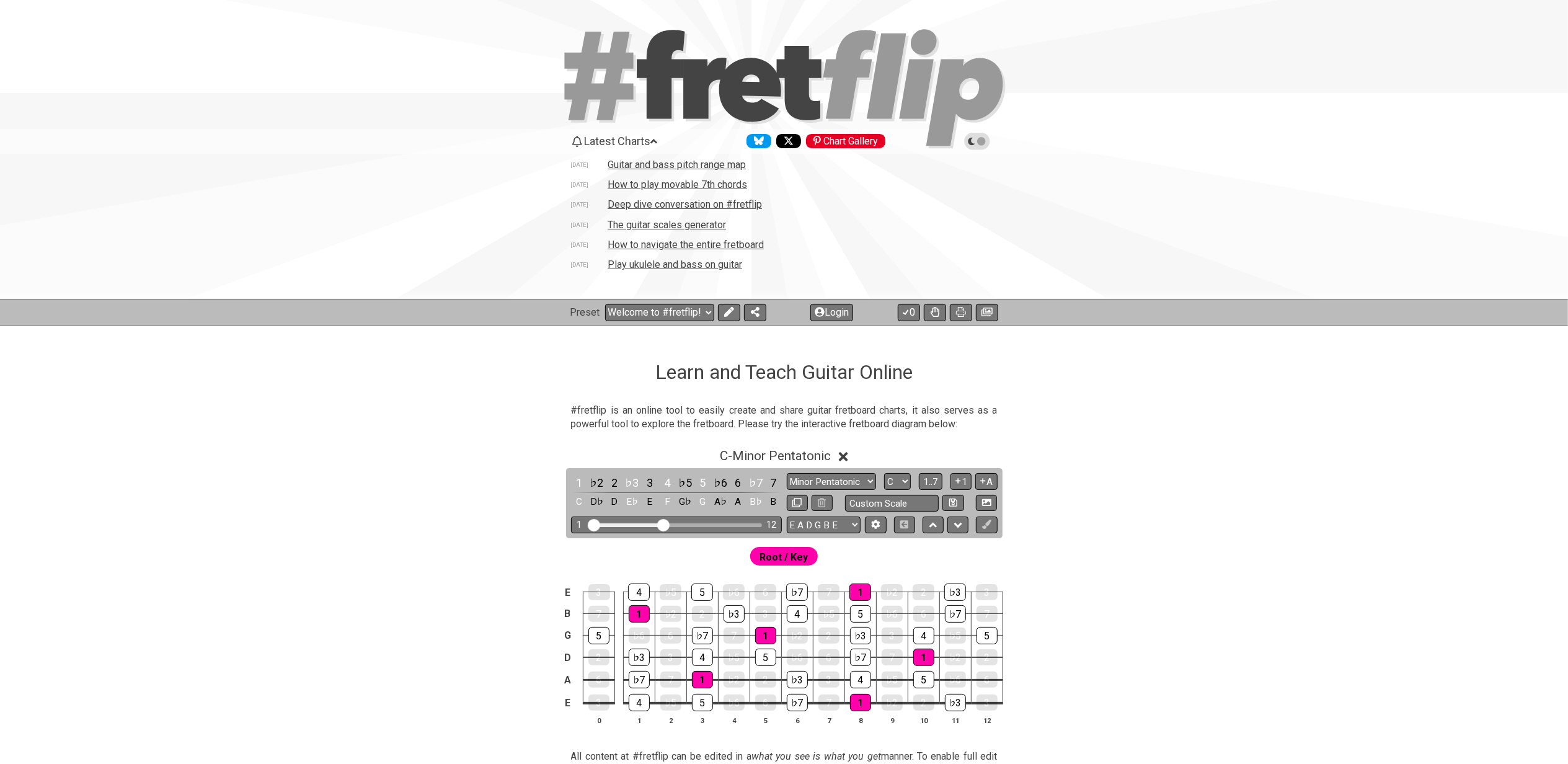
click at [615, 139] on span "Latest Charts" at bounding box center [617, 141] width 66 height 13
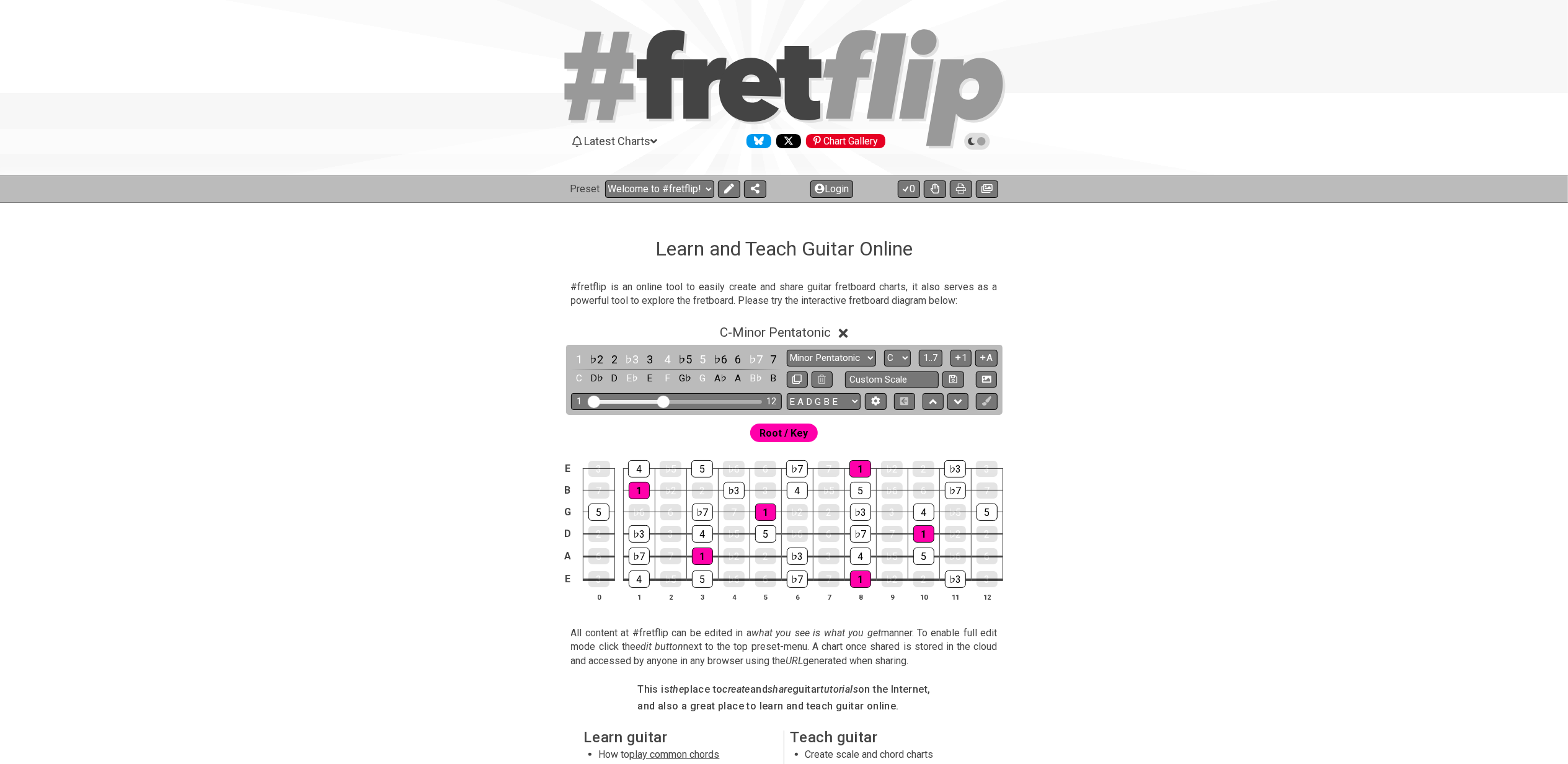
click at [650, 142] on span "Latest Charts" at bounding box center [617, 141] width 66 height 13
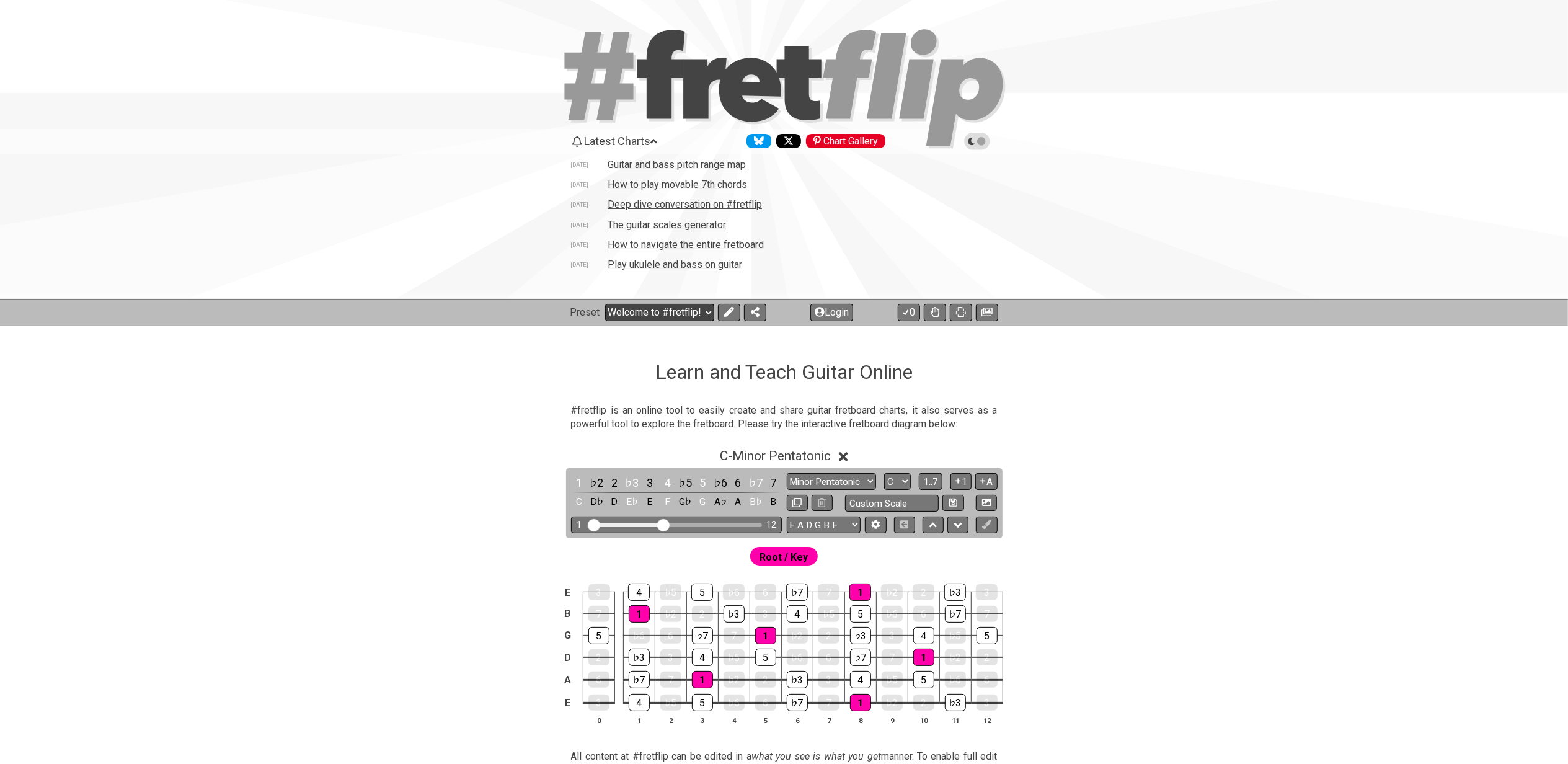
click at [695, 309] on select "Welcome to #fretflip! Initial Preset Custom Preset Minor Pentatonic Major Penta…" at bounding box center [660, 313] width 109 height 17
select select "/welcome"
click at [605, 304] on select "Welcome to #fretflip! Initial Preset Custom Preset Minor Pentatonic Major Penta…" at bounding box center [660, 313] width 109 height 17
click at [345, 408] on section "#fretflip is an online tool to easily create and share guitar fretboard charts,…" at bounding box center [785, 420] width 968 height 43
click at [1176, 502] on div "C - Minor Pentatonic 1 ♭2 2 ♭3 3 4 ♭5 5 ♭6 6 ♭7 7 C D♭ D E♭ E F G♭ G A♭ A B♭ B …" at bounding box center [785, 591] width 968 height 301
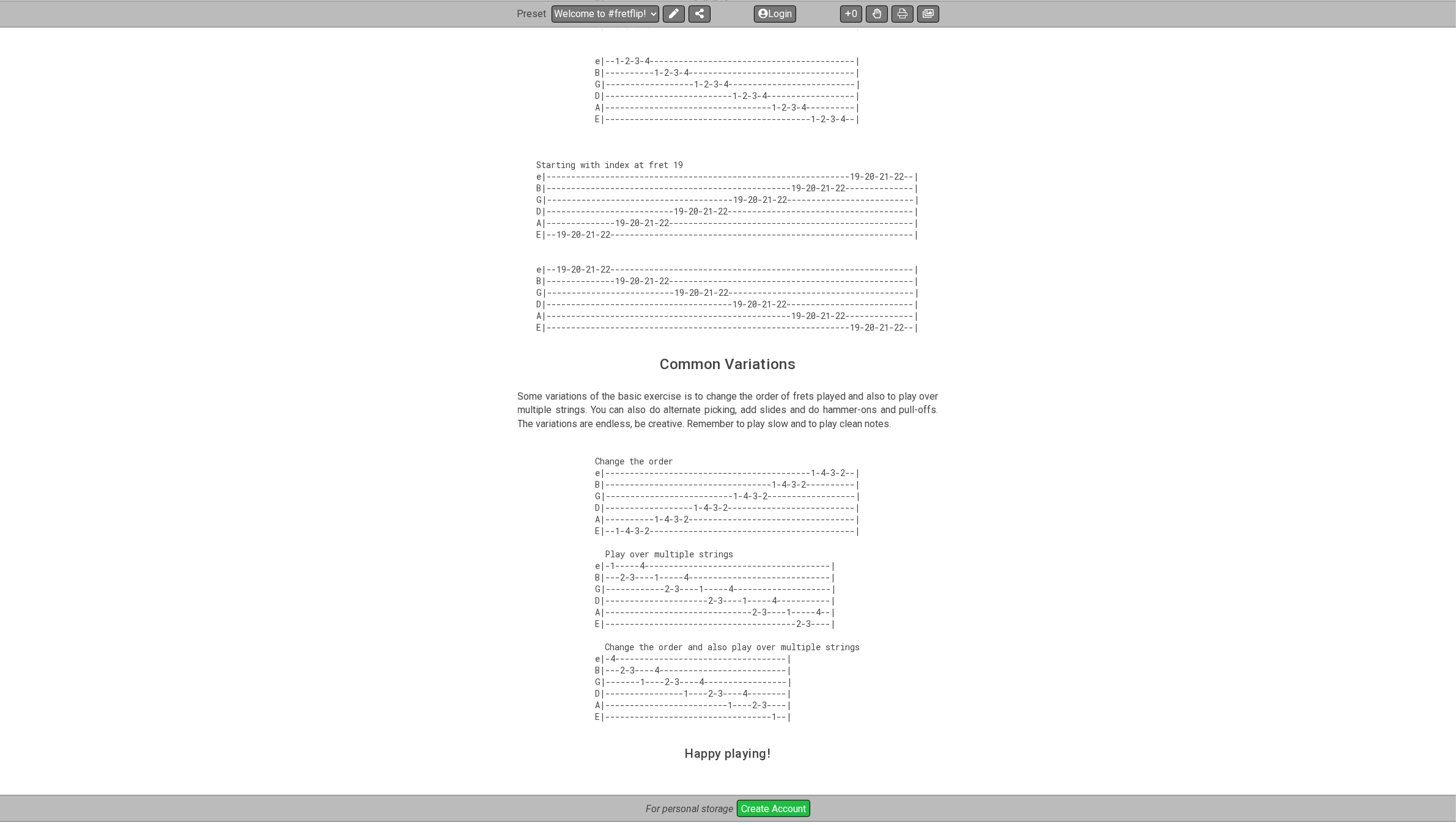
scroll to position [658, 0]
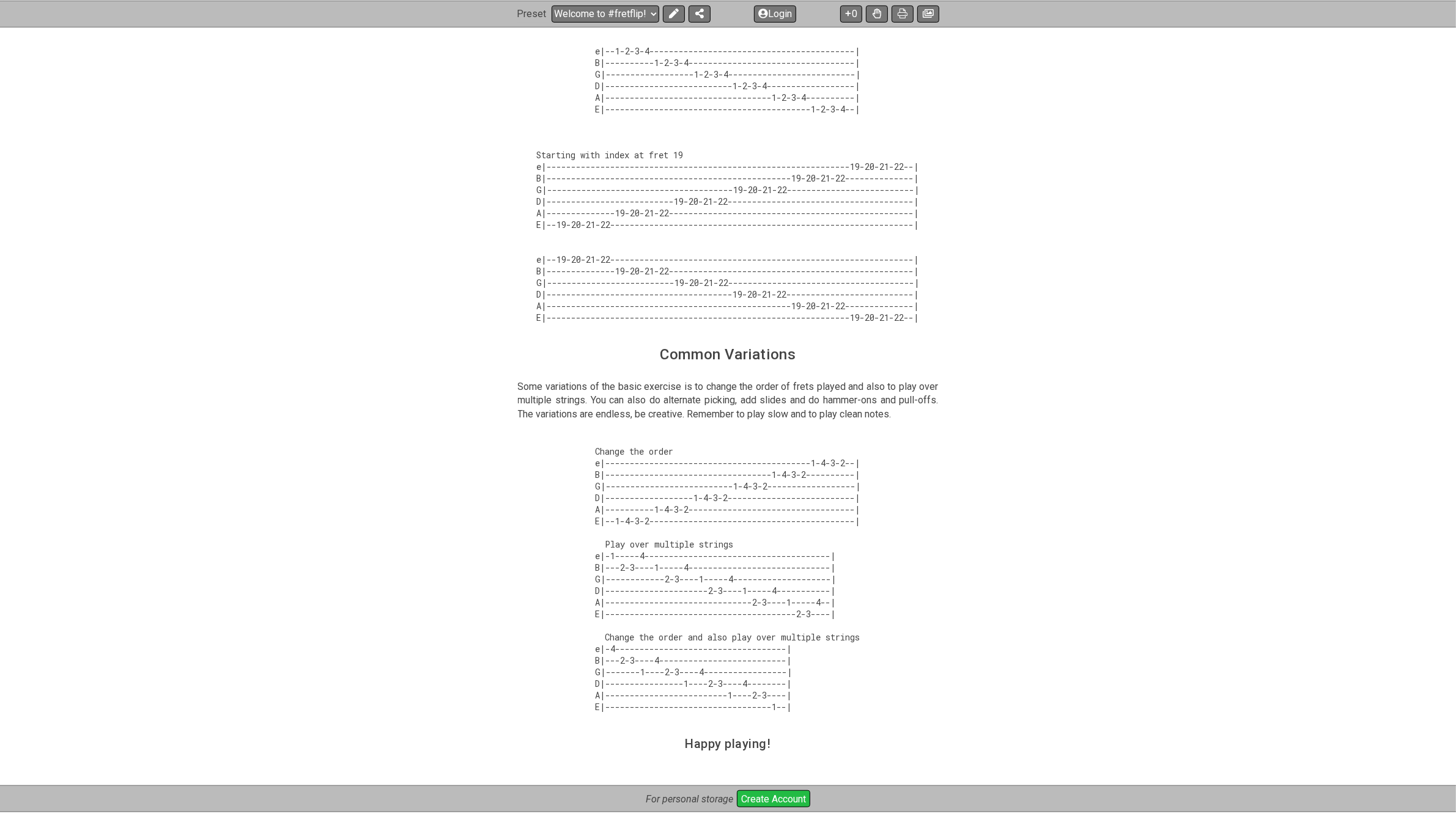
click at [1231, 168] on div "The basic starting pattern A - One finger per fret Index Middle Ring Pinky E F …" at bounding box center [728, 193] width 1456 height 1188
click at [1215, 238] on div "The basic starting pattern A - One finger per fret Index Middle Ring Pinky E F …" at bounding box center [728, 193] width 1456 height 1188
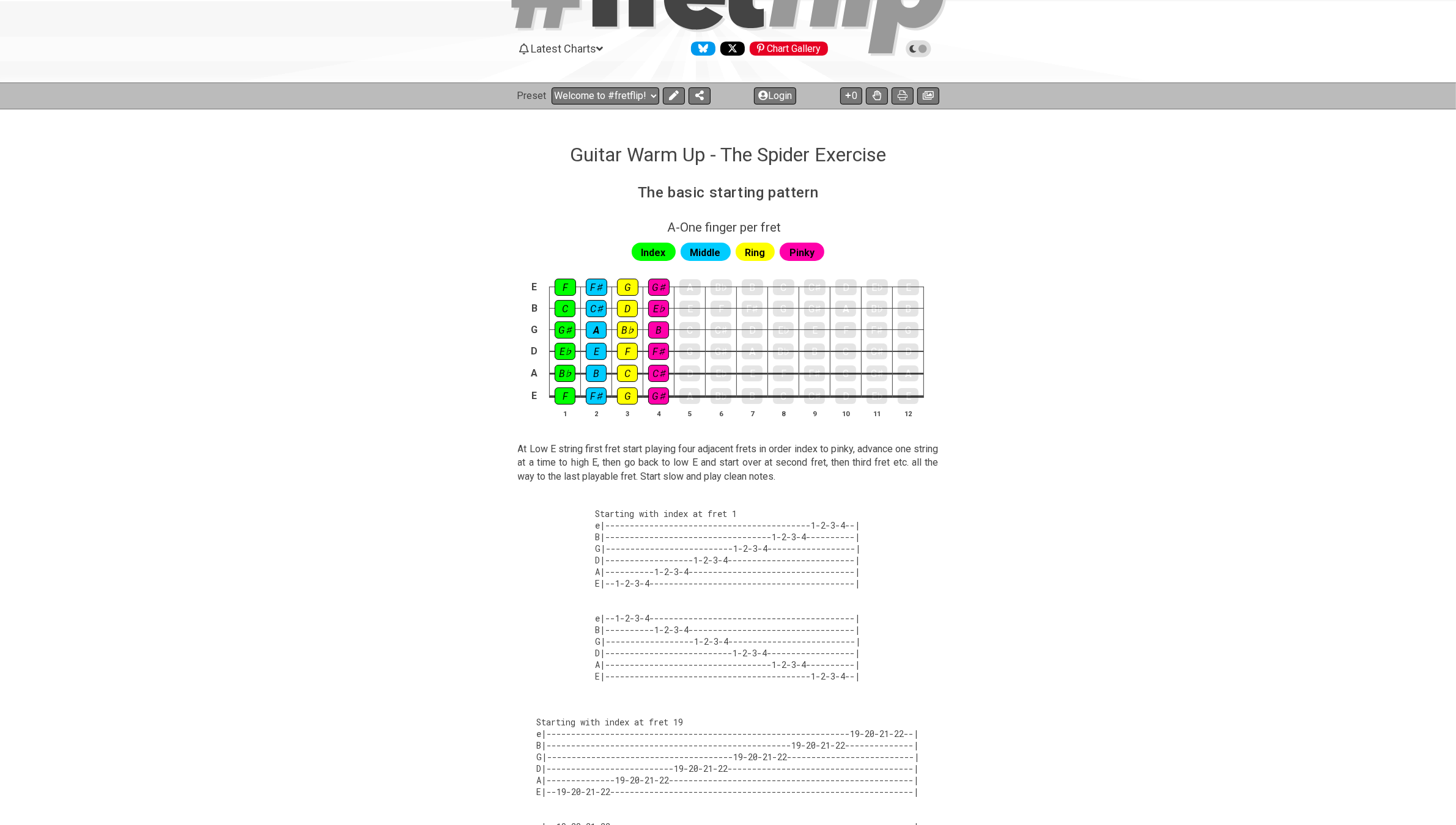
scroll to position [0, 0]
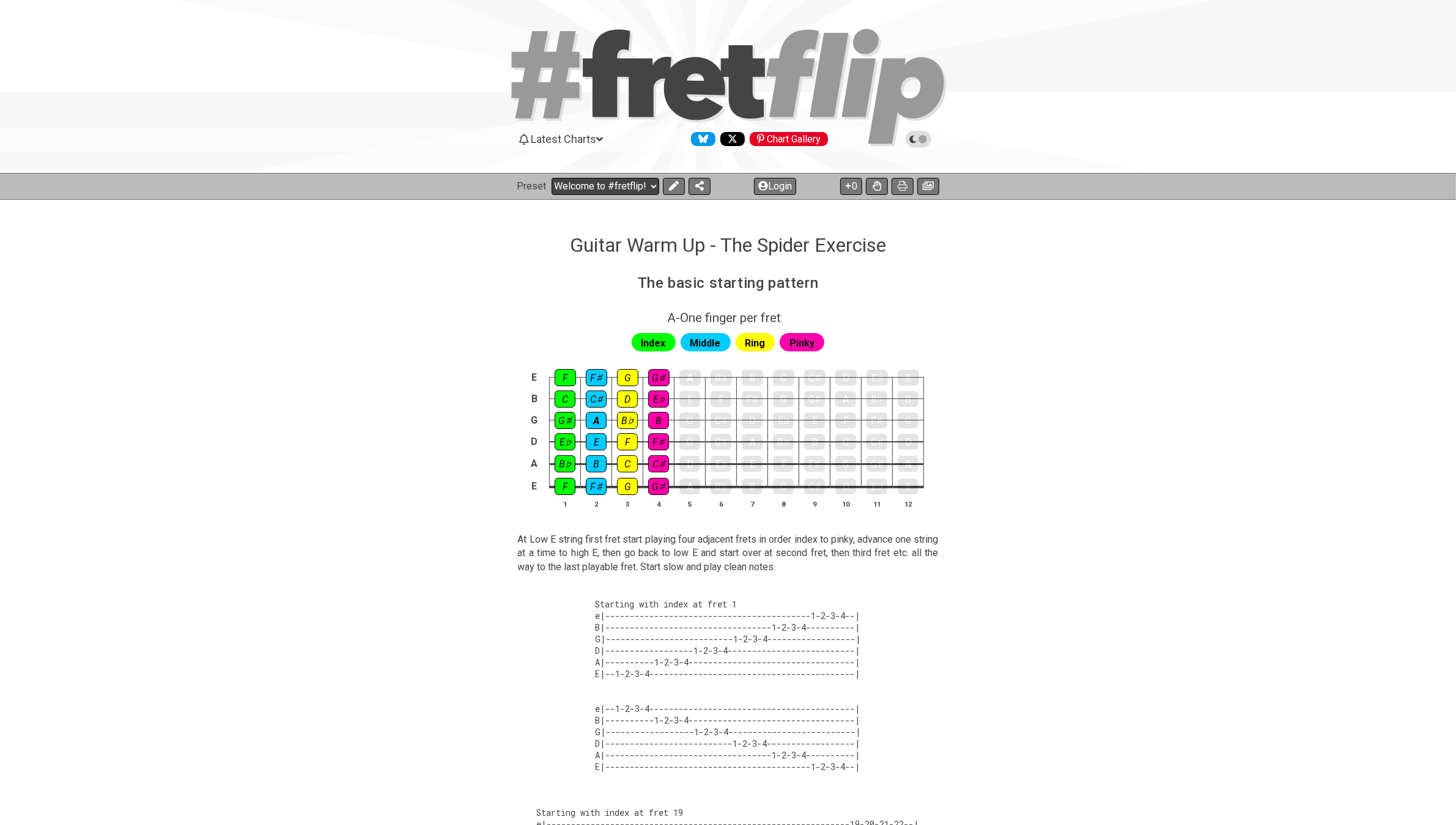
click at [650, 182] on select "Welcome to #fretflip! Initial Preset Custom Preset Minor Pentatonic Major Penta…" at bounding box center [605, 186] width 107 height 17
click at [552, 178] on select "Welcome to #fretflip! Initial Preset Custom Preset Minor Pentatonic Major Penta…" at bounding box center [605, 186] width 107 height 17
select select "/guitar-scales"
select select "C"
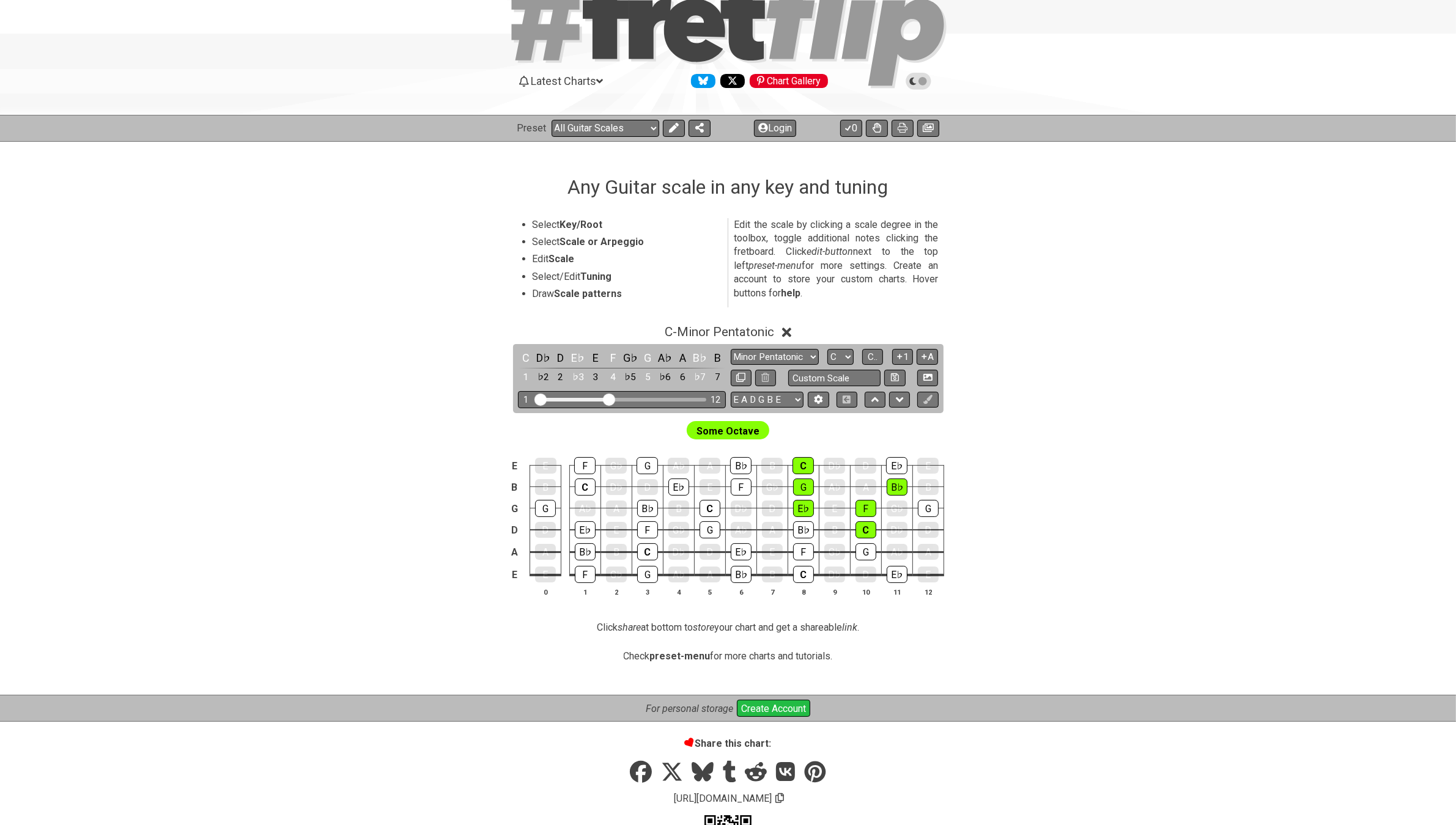
scroll to position [118, 0]
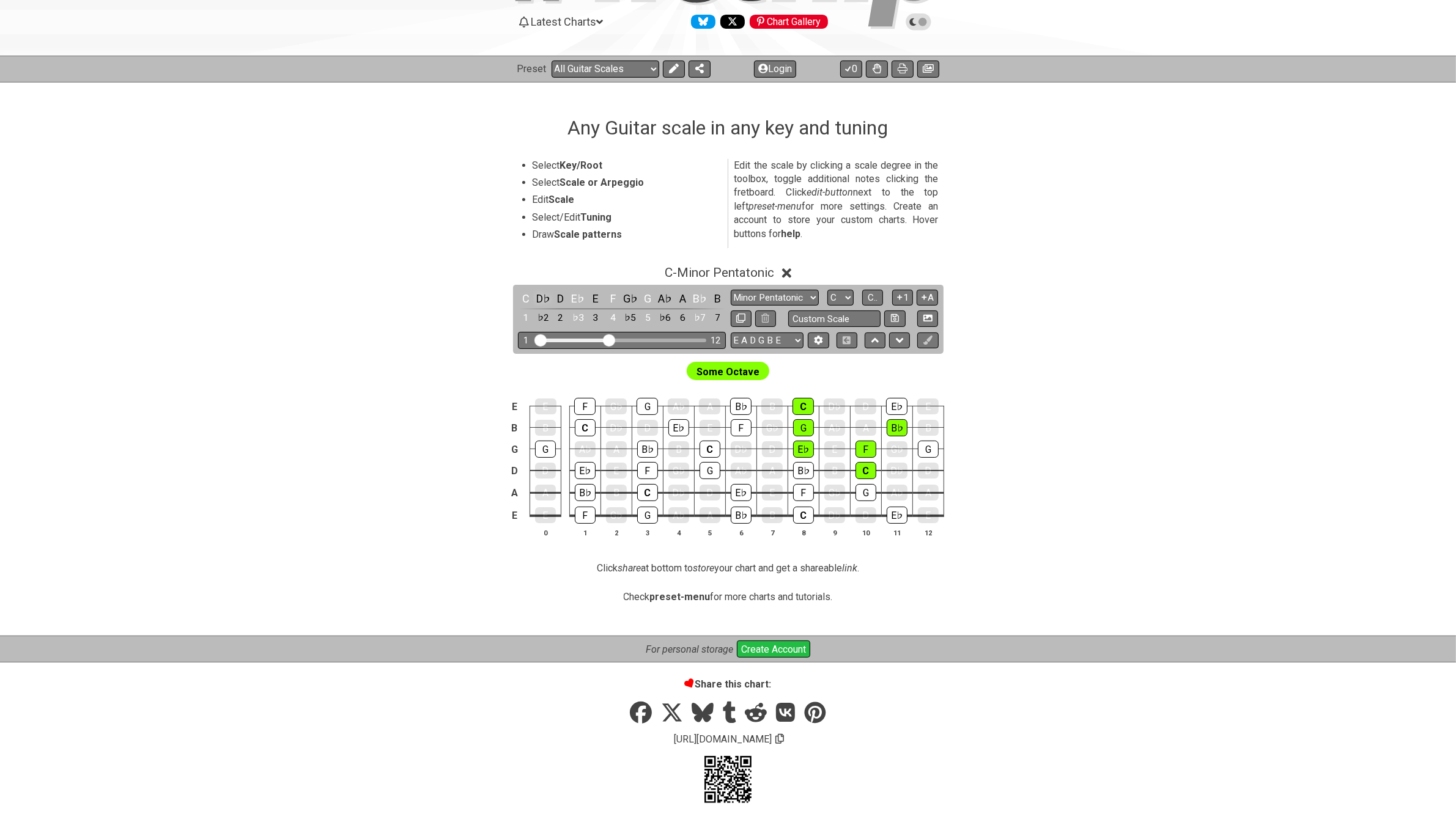
click at [535, 294] on div "D♭" at bounding box center [543, 298] width 16 height 16
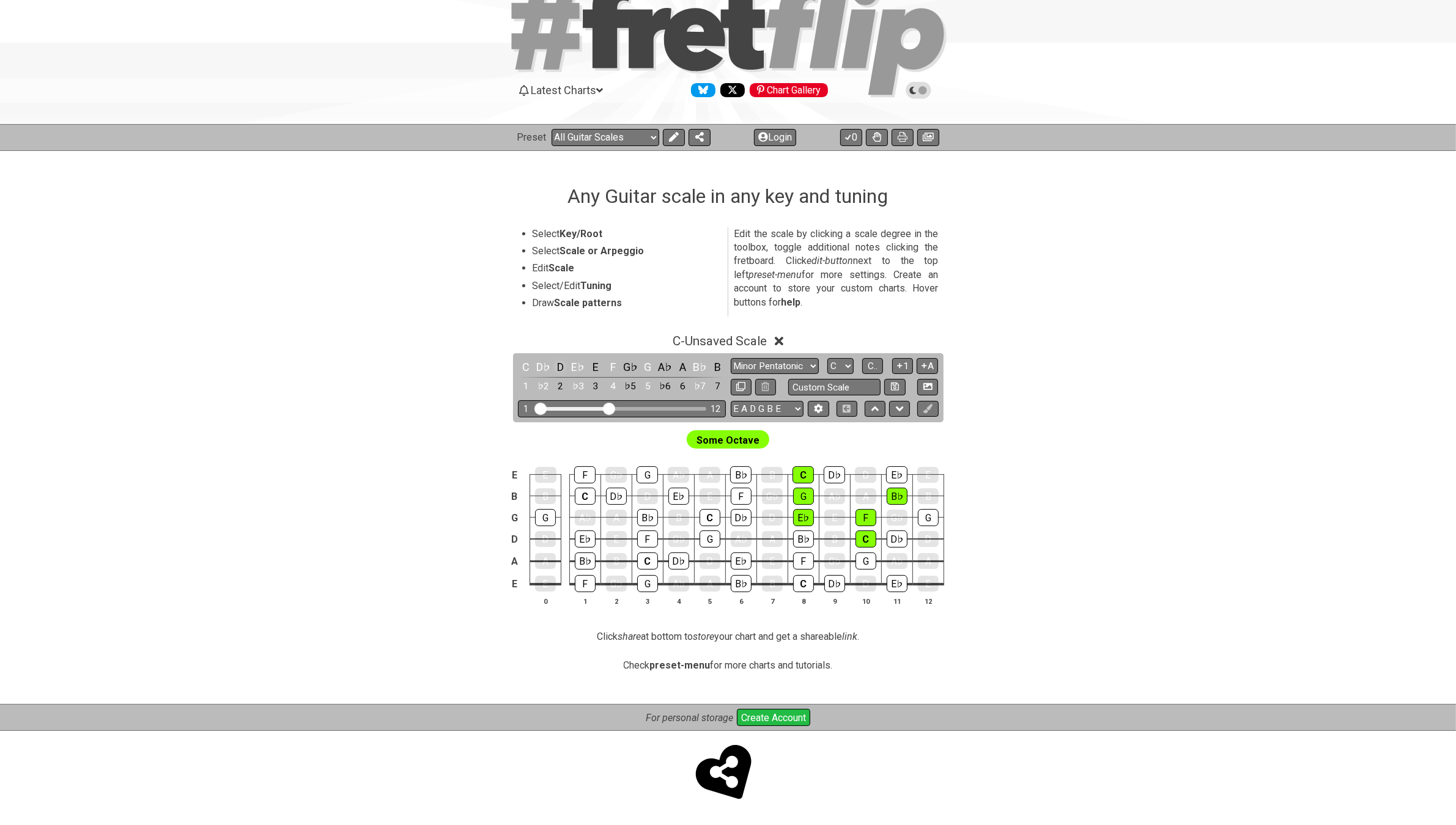
click at [563, 364] on div "D" at bounding box center [560, 367] width 16 height 16
click at [584, 362] on div "E♭" at bounding box center [577, 367] width 16 height 16
click at [597, 364] on div "E" at bounding box center [595, 367] width 16 height 16
click at [803, 364] on select "Minor Pentatonic Root Minor Pentatonic Major Pentatonic Minor Blues Major Blues…" at bounding box center [774, 366] width 88 height 16
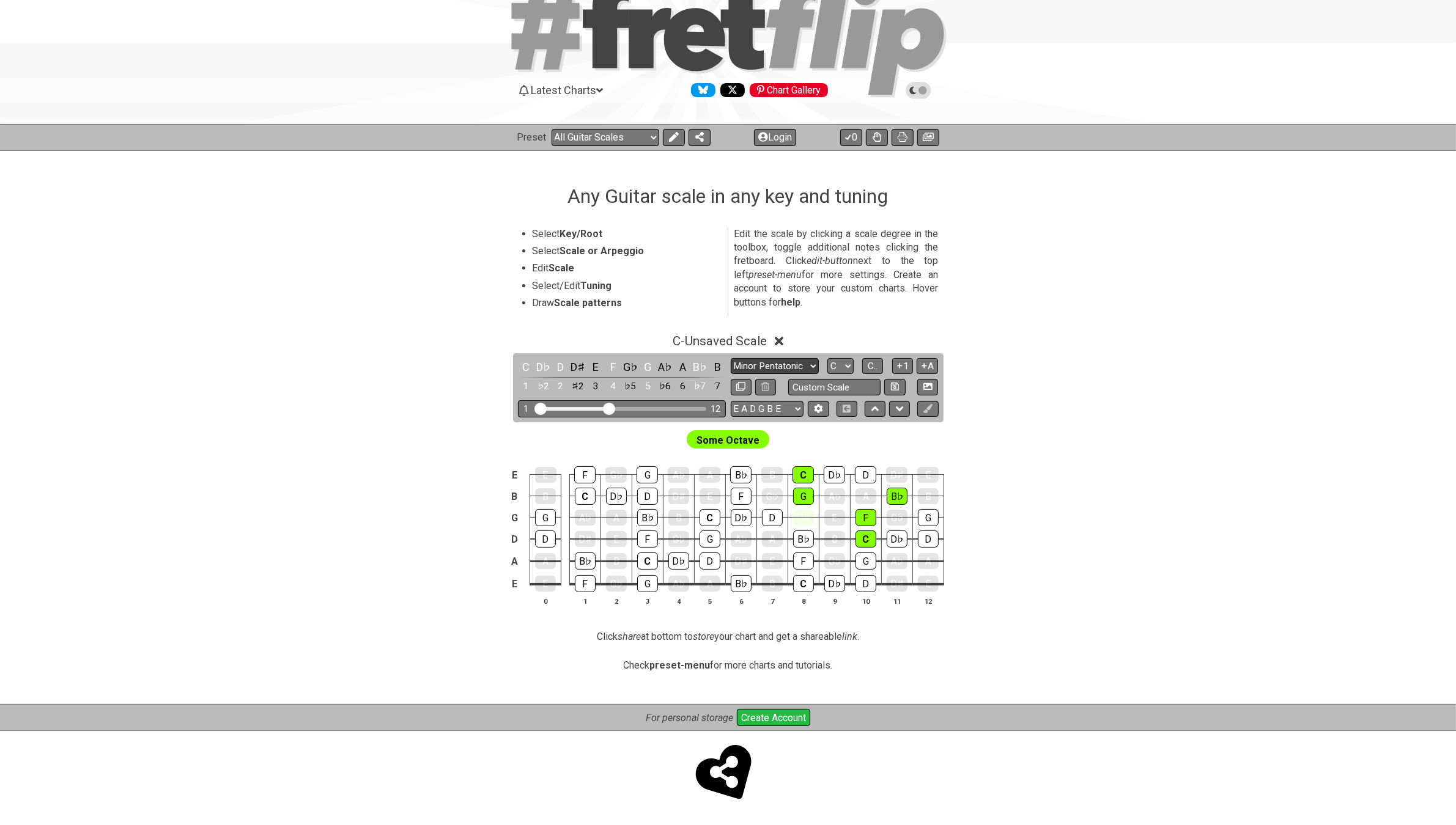
select select "Root"
click at [730, 358] on select "Minor Pentatonic Root Minor Pentatonic Major Pentatonic Minor Blues Major Blues…" at bounding box center [774, 366] width 88 height 16
click at [790, 360] on select "Minor Pentatonic Root Minor Pentatonic Major Pentatonic Minor Blues Major Blues…" at bounding box center [774, 366] width 88 height 16
drag, startPoint x: 1063, startPoint y: 459, endPoint x: 1041, endPoint y: 452, distance: 23.1
click at [1062, 458] on div "E E F G♭ G A♭ A B♭ B C D♭ D E♭ E B B C D♭ D E♭ E F G♭ G A♭ A B♭ B G G A♭ A B♭ B…" at bounding box center [728, 537] width 954 height 172
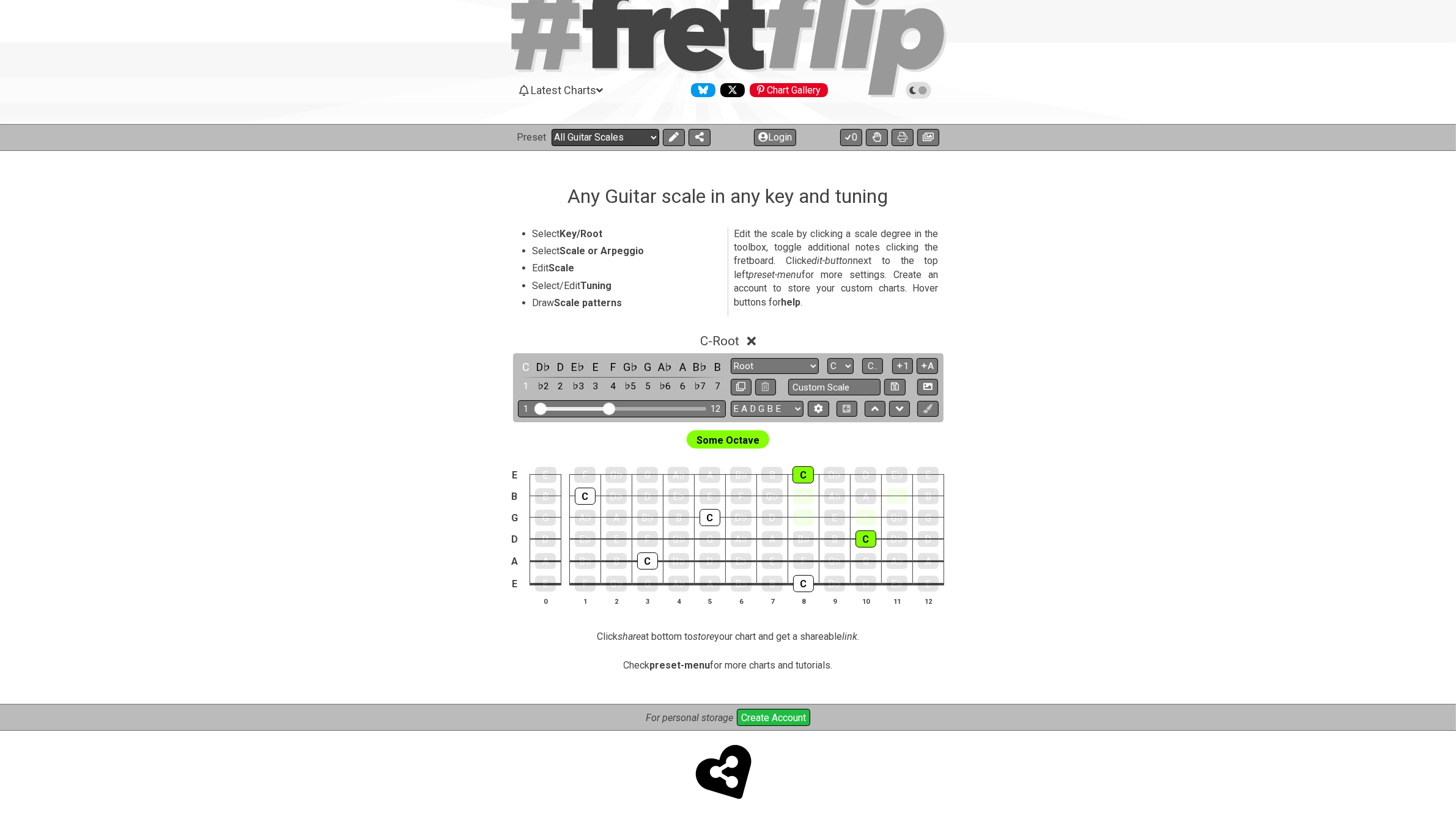
click at [629, 129] on select "Welcome to #fretflip! Initial Preset Custom Preset Minor Pentatonic Major Penta…" at bounding box center [605, 138] width 107 height 17
click at [552, 129] on select "Welcome to #fretflip! Initial Preset Custom Preset Minor Pentatonic Major Penta…" at bounding box center [605, 138] width 107 height 17
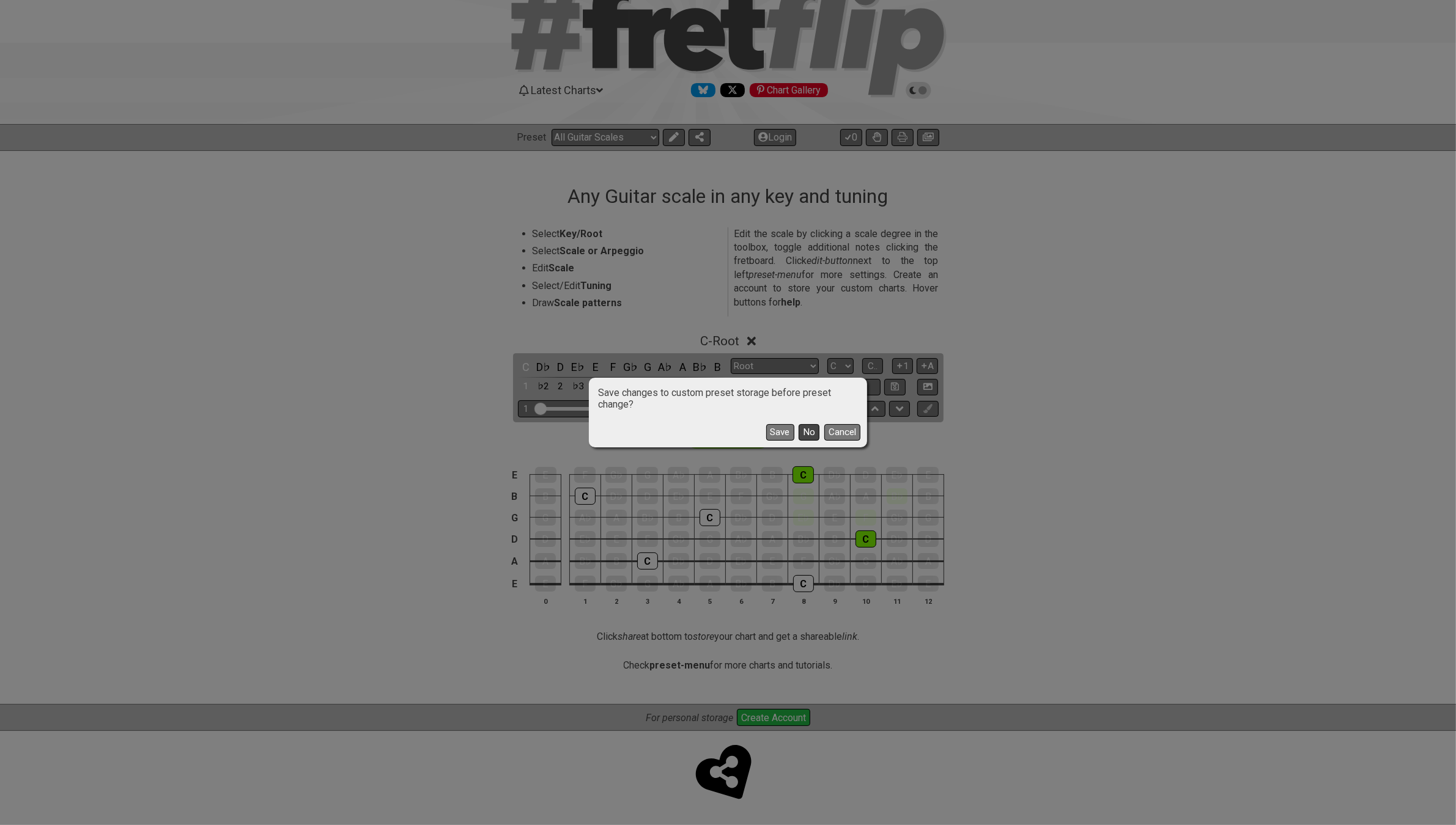
click at [801, 431] on button "No" at bounding box center [809, 432] width 21 height 16
select select "/musical-notes-explained"
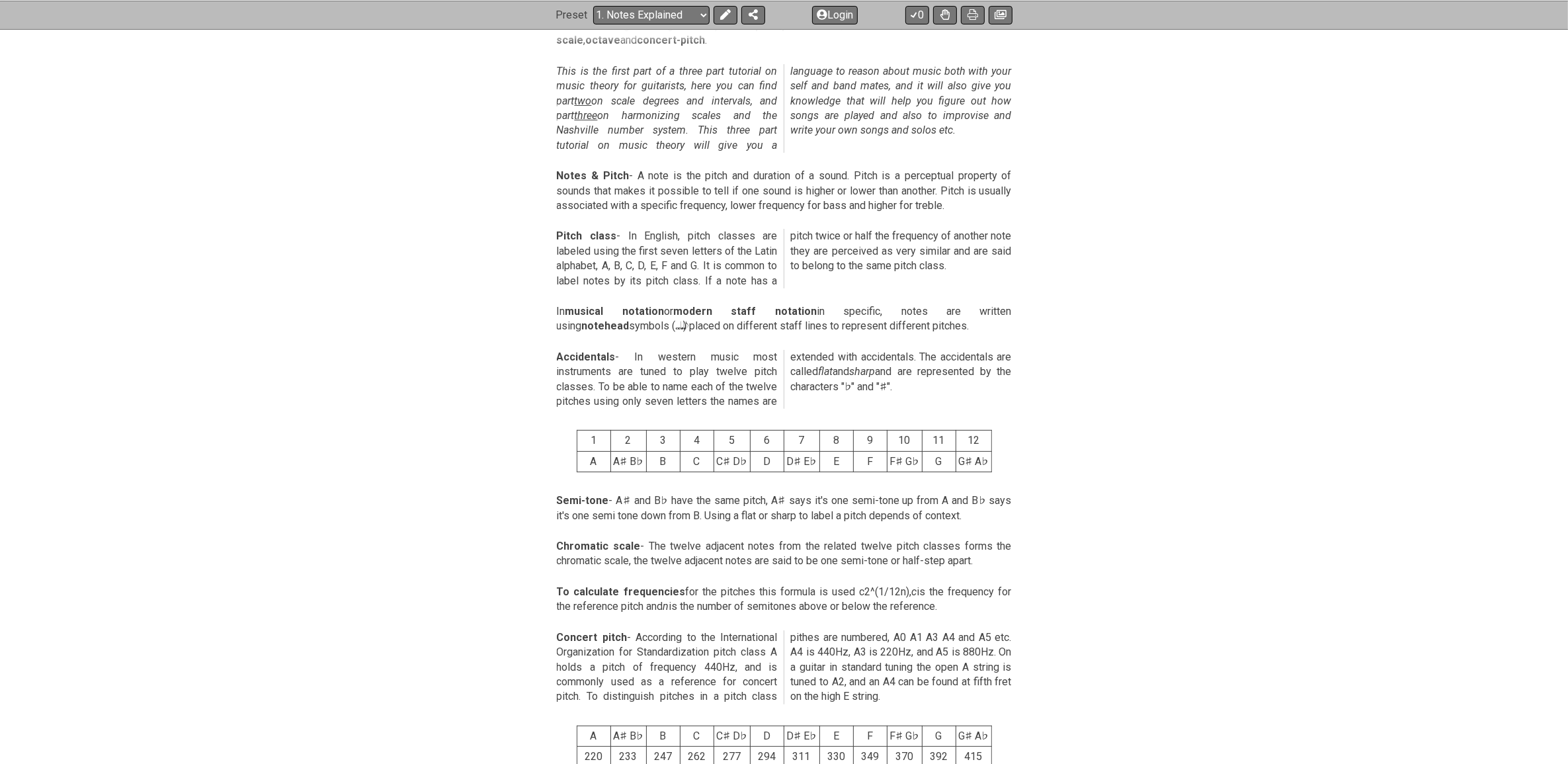
scroll to position [48, 0]
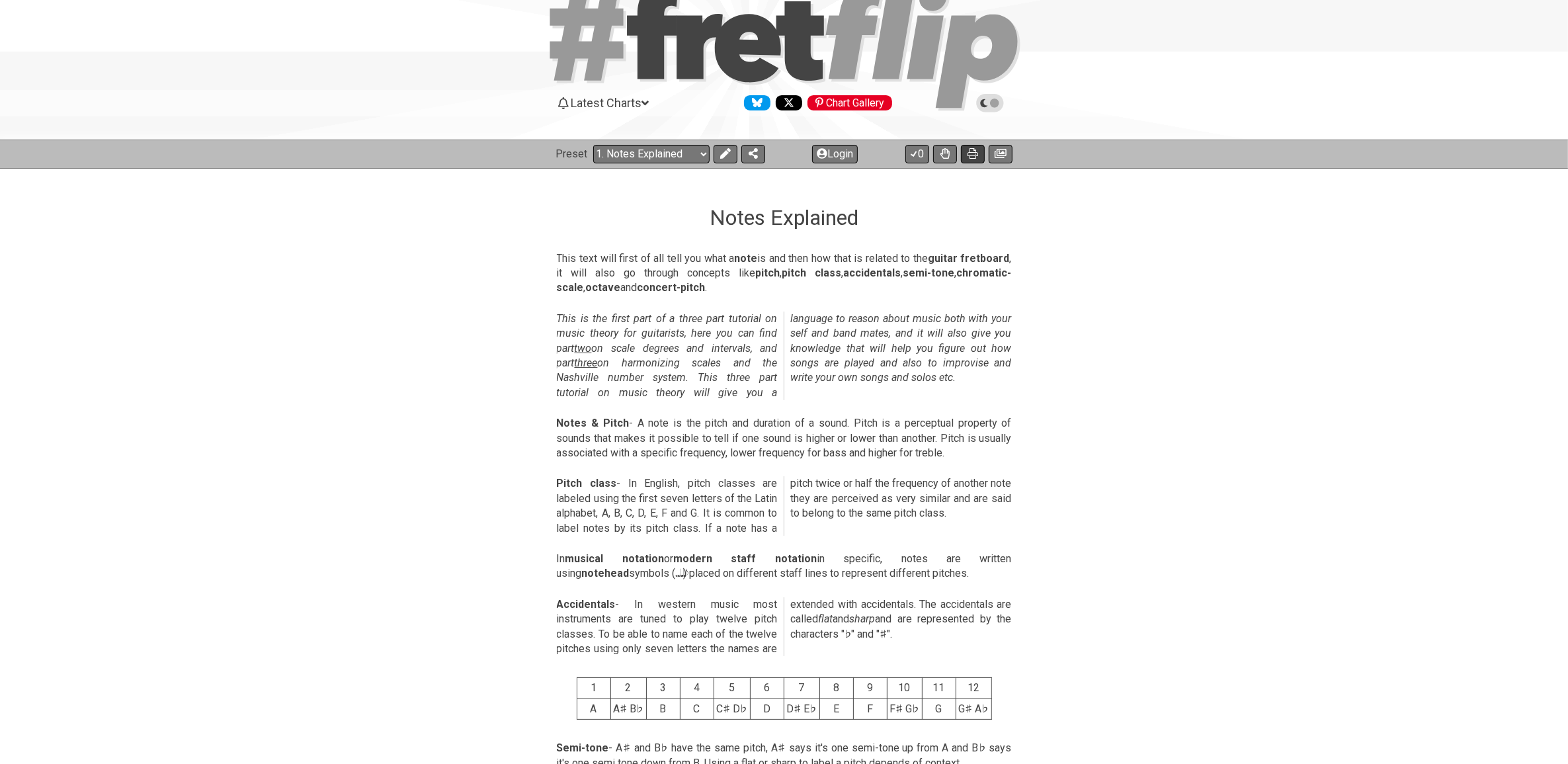
click at [974, 150] on icon at bounding box center [972, 153] width 11 height 11
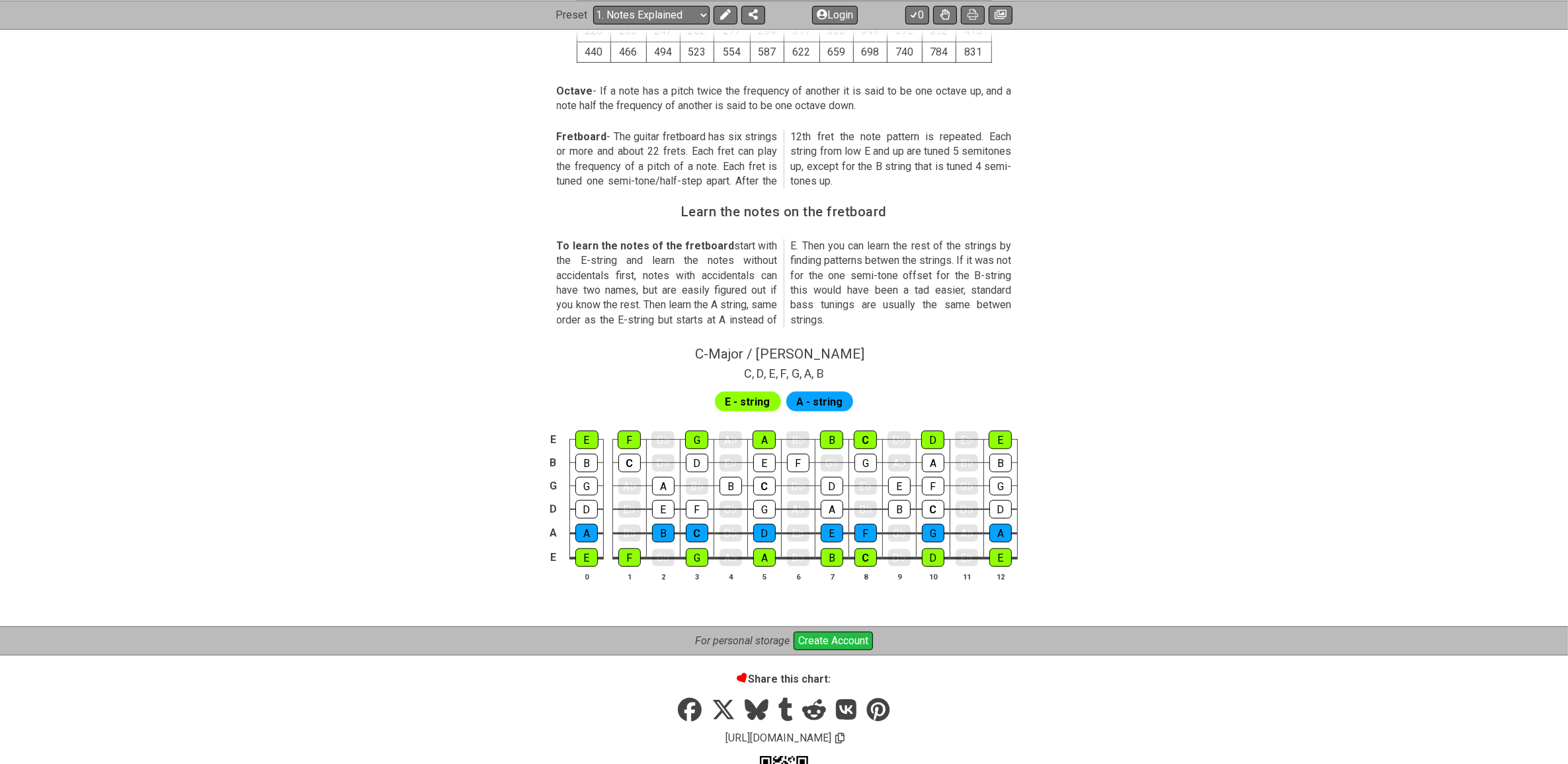
scroll to position [1086, 0]
